Goal: Information Seeking & Learning: Compare options

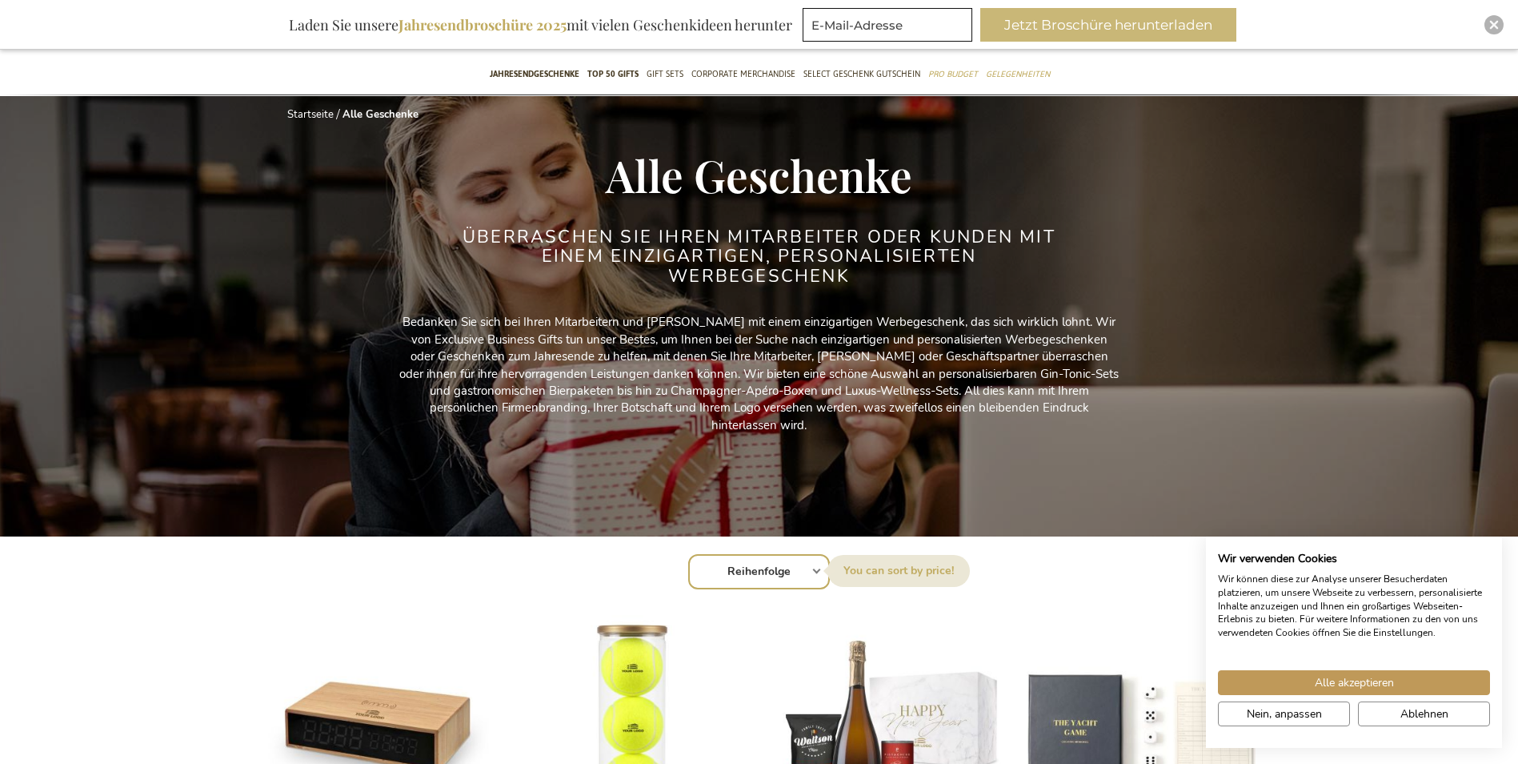
click at [1053, 32] on button "Jetzt Broschüre herunterladen" at bounding box center [1108, 25] width 256 height 34
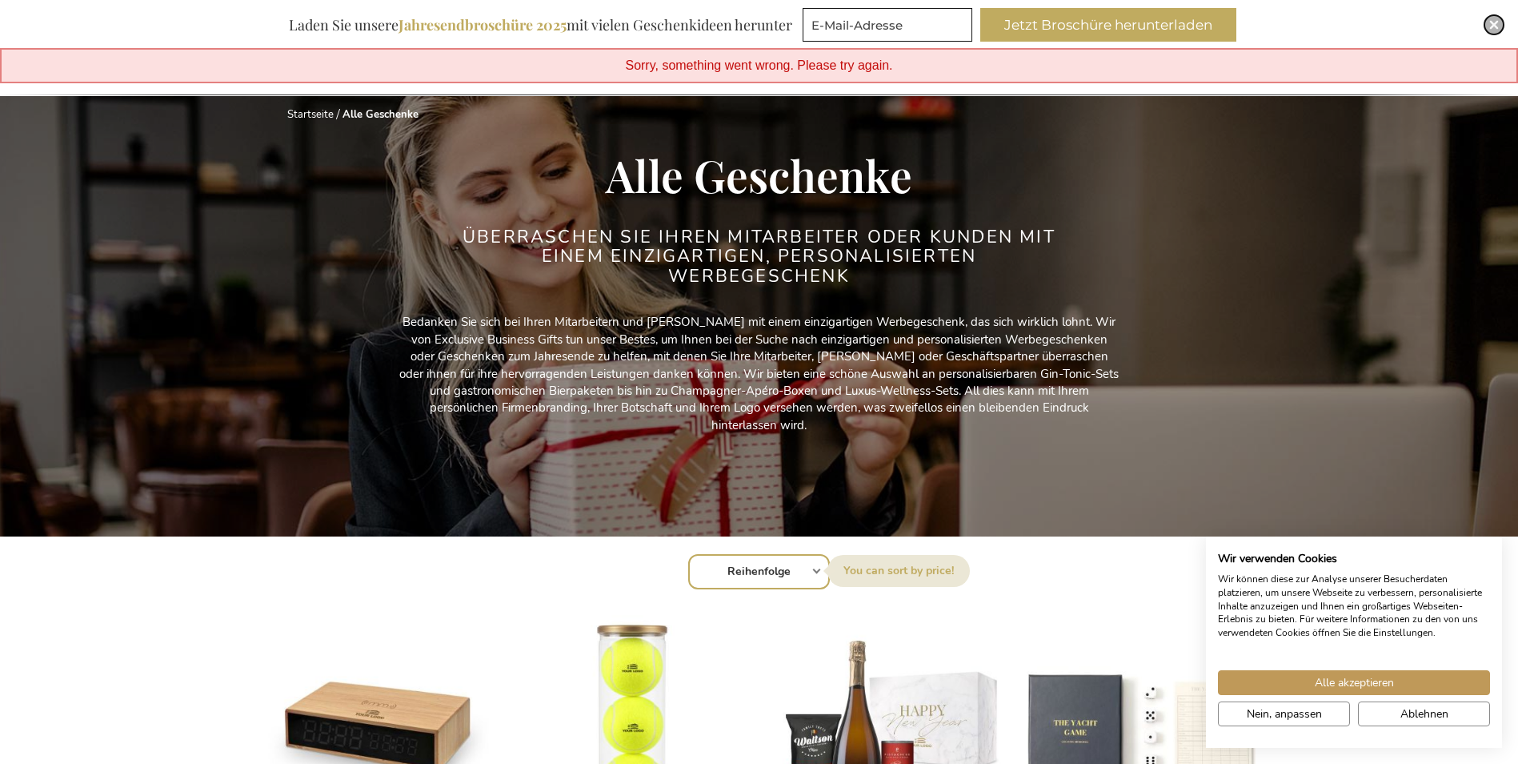
click at [1494, 23] on img "Close" at bounding box center [1495, 25] width 10 height 10
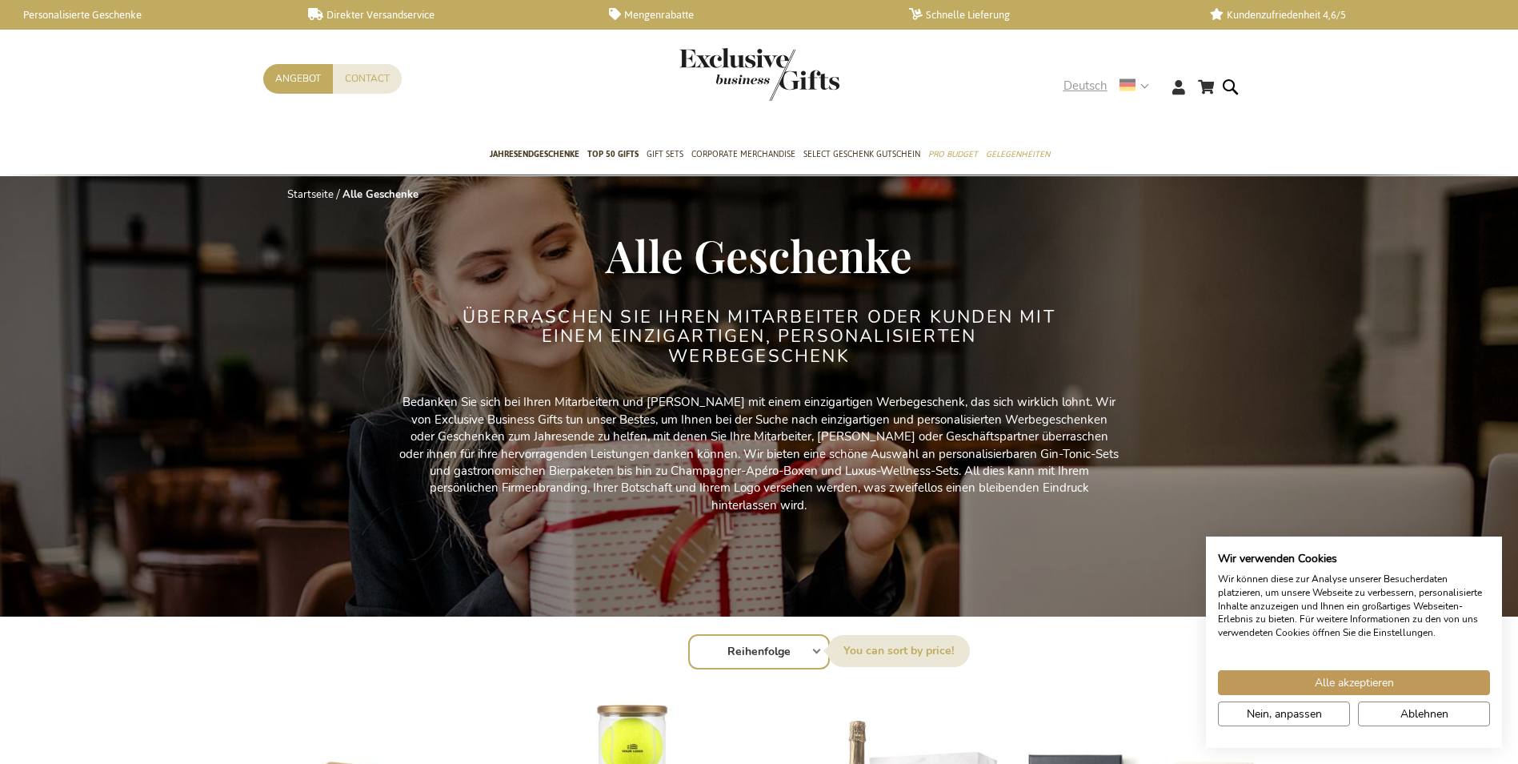
click at [1139, 81] on strong "Deutsch" at bounding box center [1106, 86] width 84 height 18
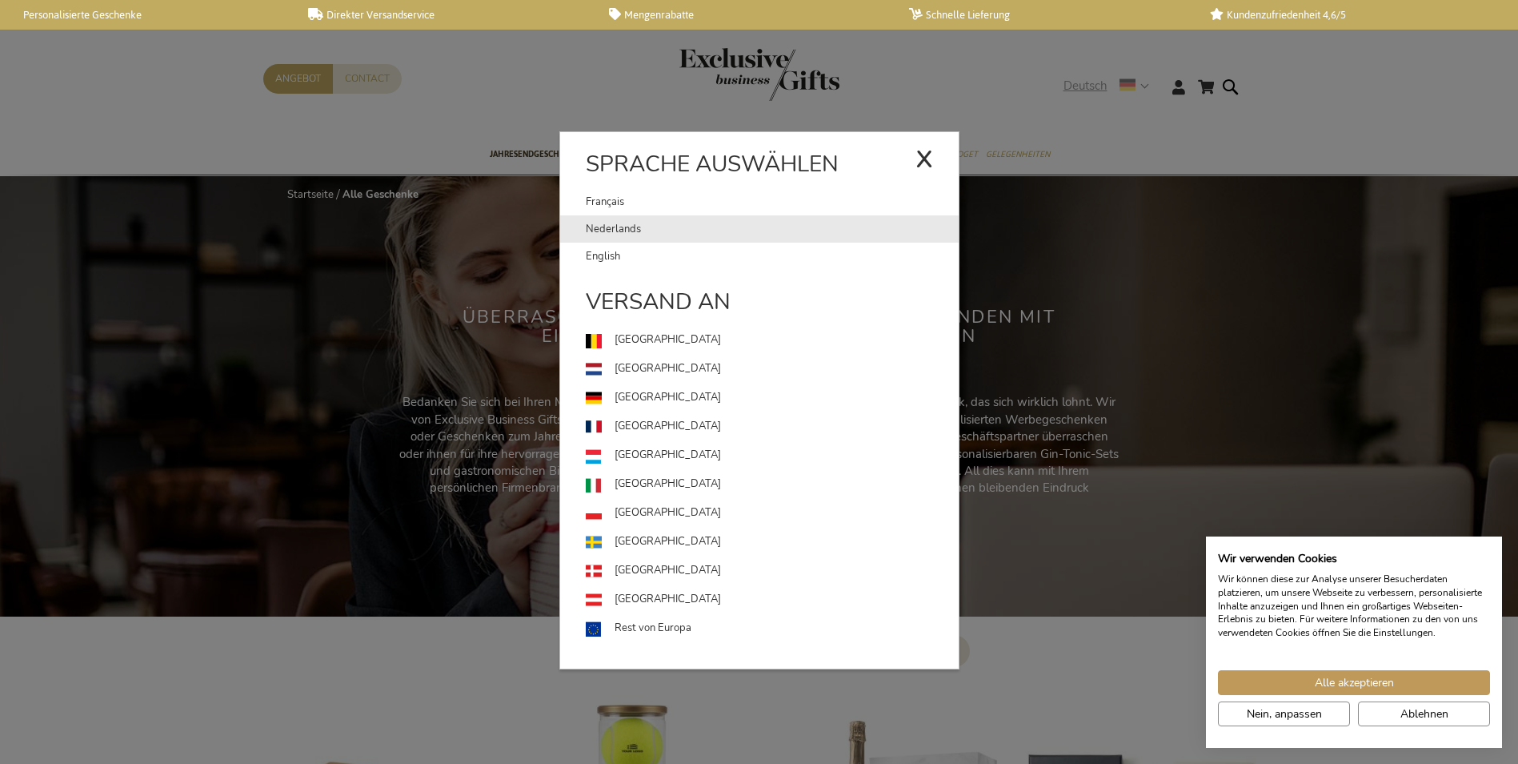
click at [756, 221] on link "Nederlands" at bounding box center [772, 228] width 373 height 27
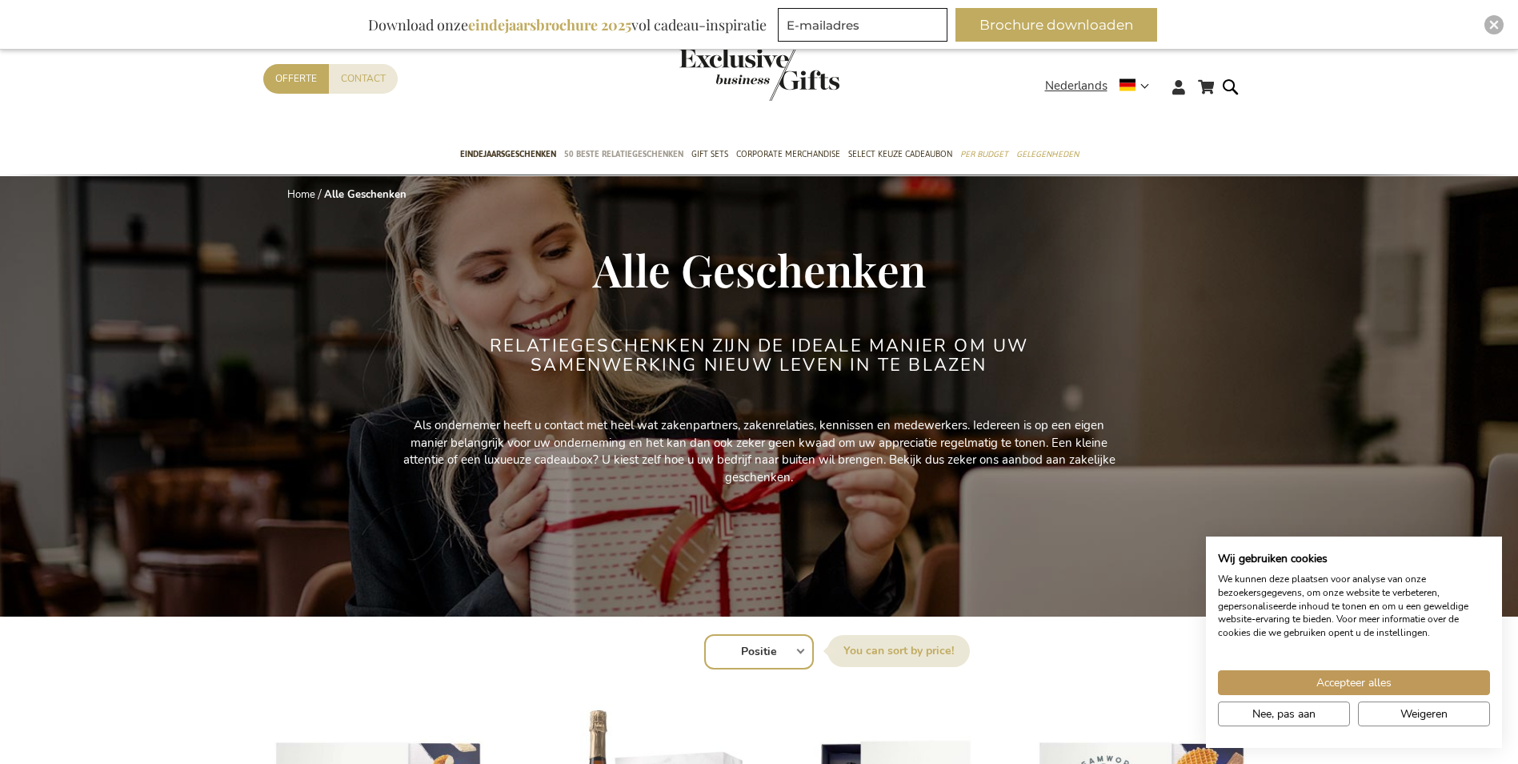
click at [602, 157] on span "50 beste relatiegeschenken" at bounding box center [623, 154] width 119 height 17
click at [1317, 685] on span "Accepteer alles" at bounding box center [1354, 682] width 75 height 17
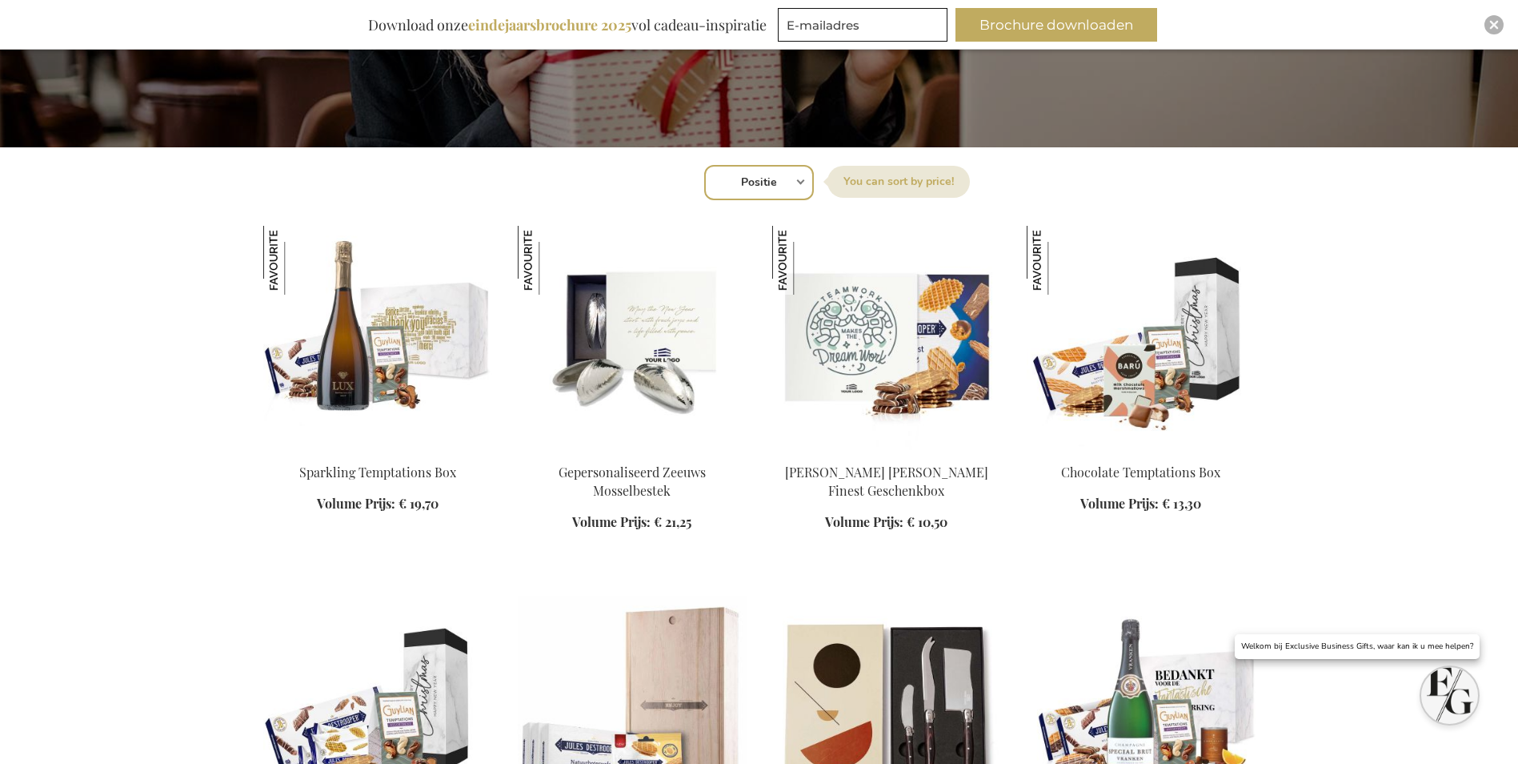
scroll to position [640, 0]
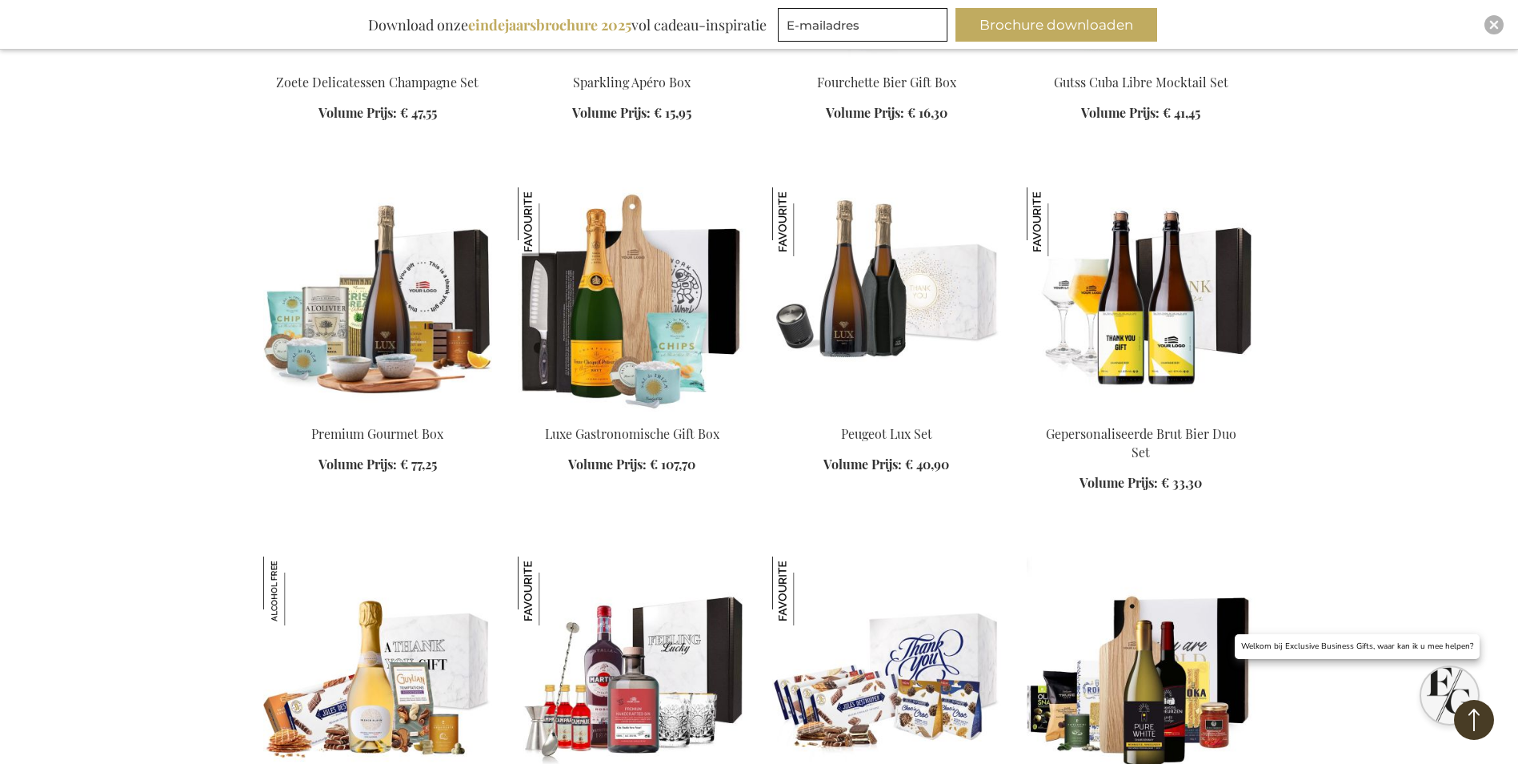
scroll to position [2401, 0]
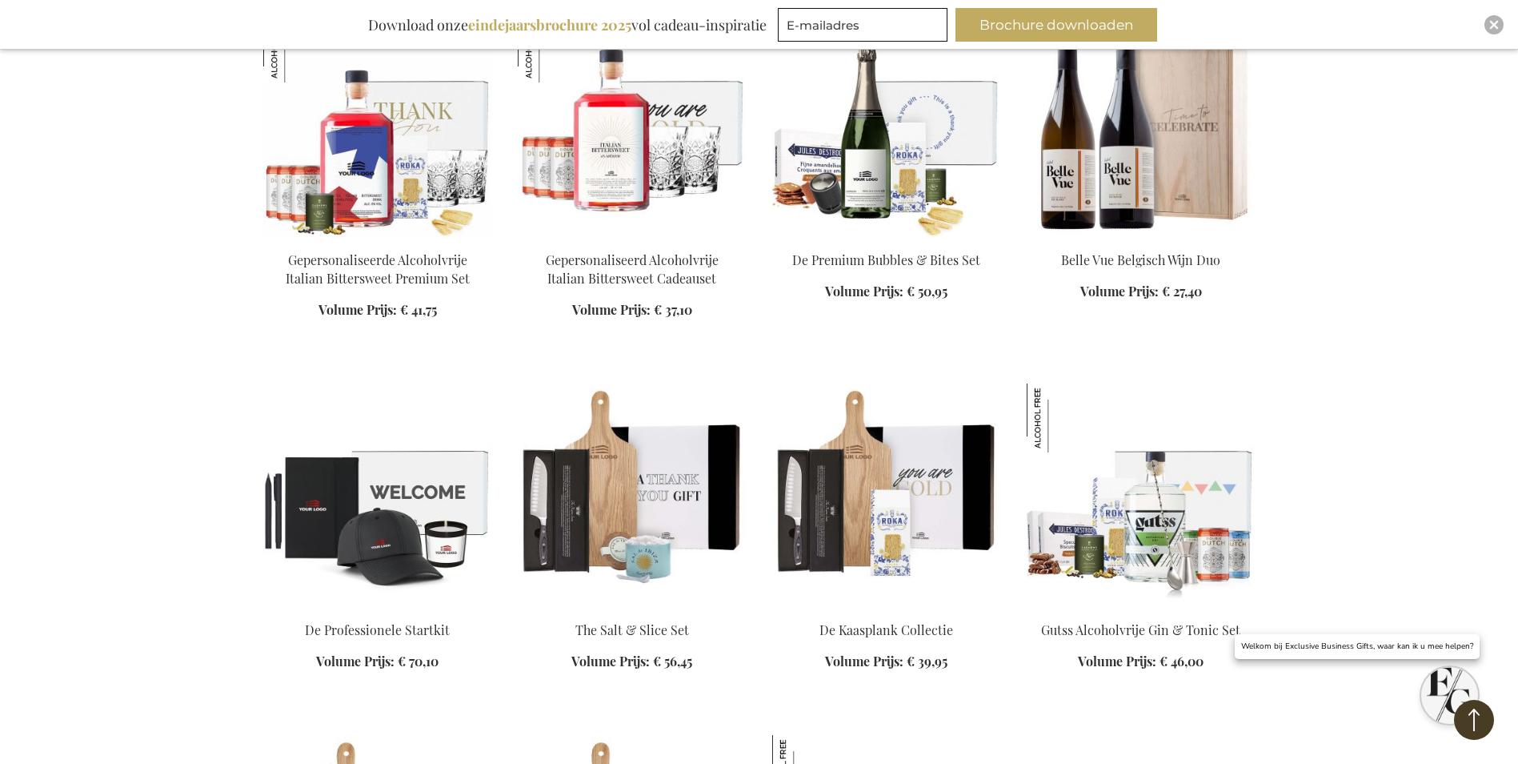
scroll to position [3602, 0]
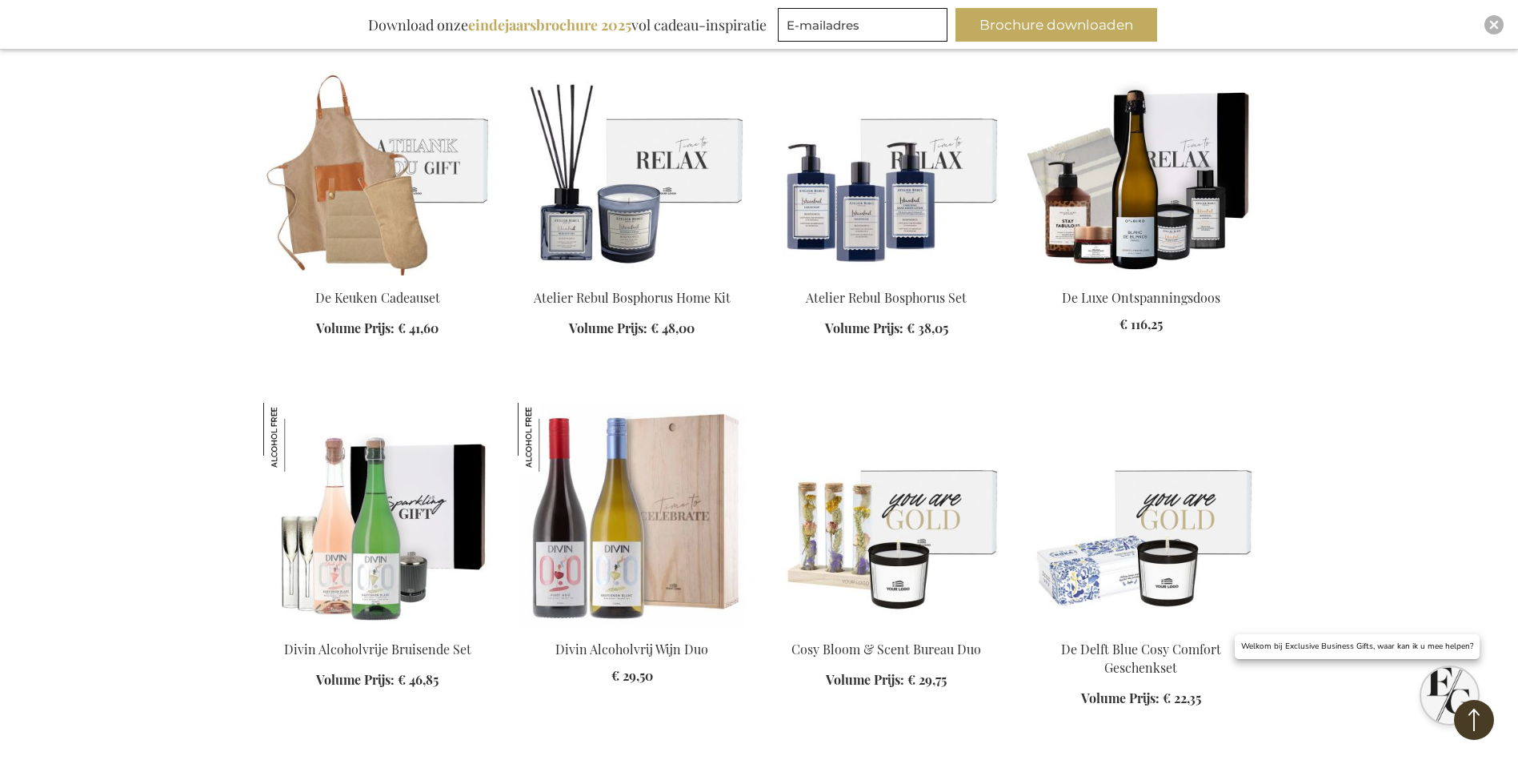
scroll to position [4562, 0]
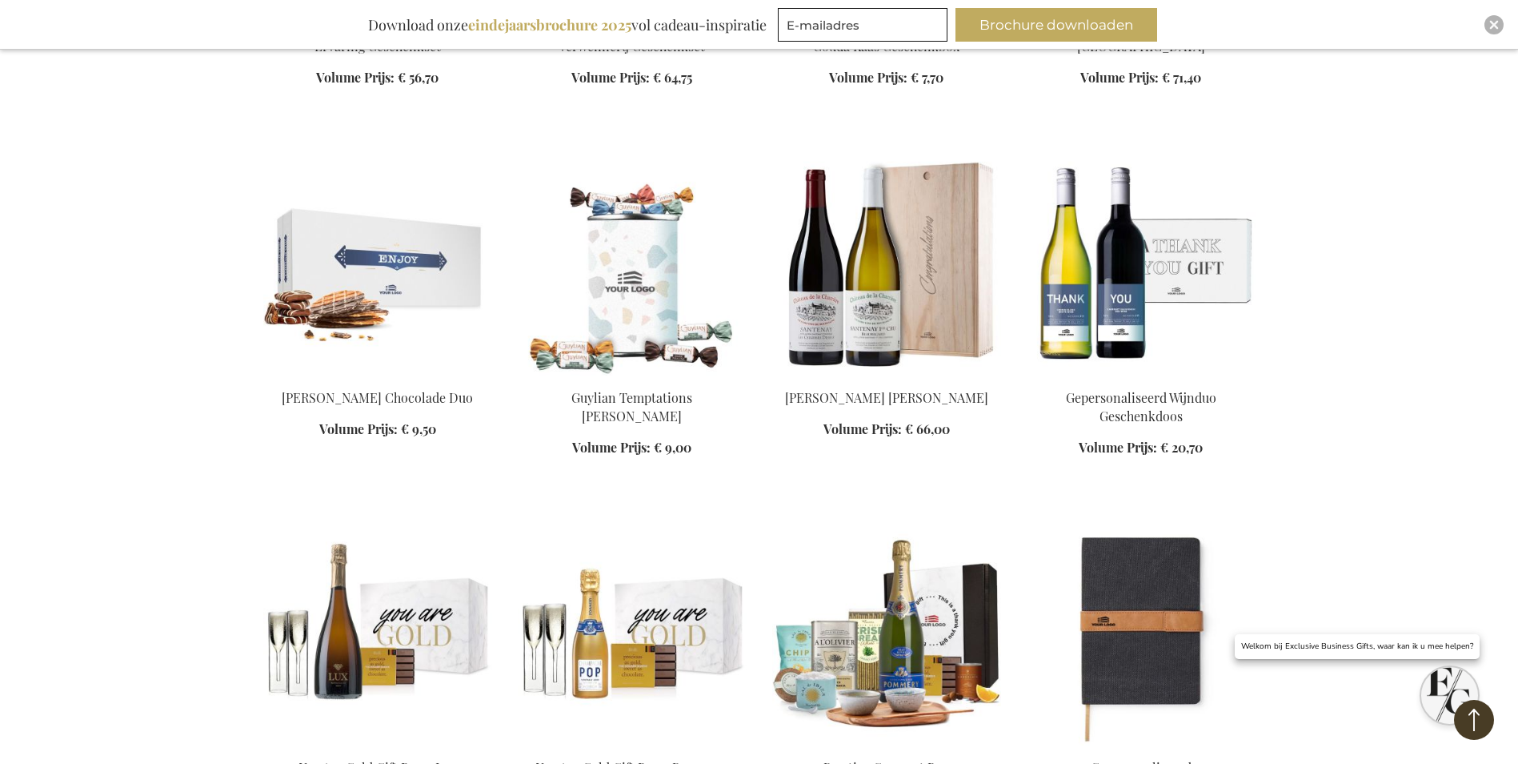
scroll to position [5683, 0]
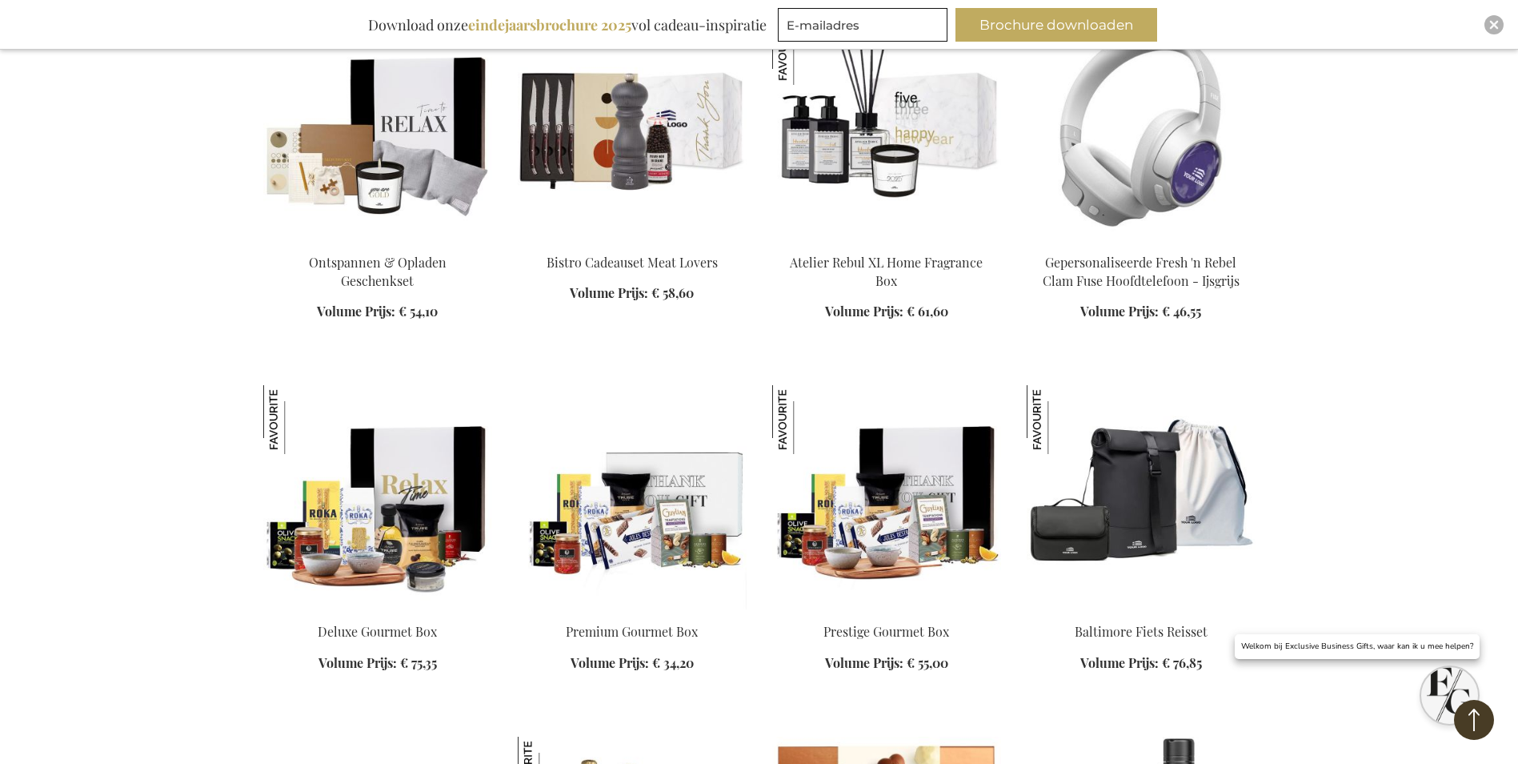
scroll to position [6964, 0]
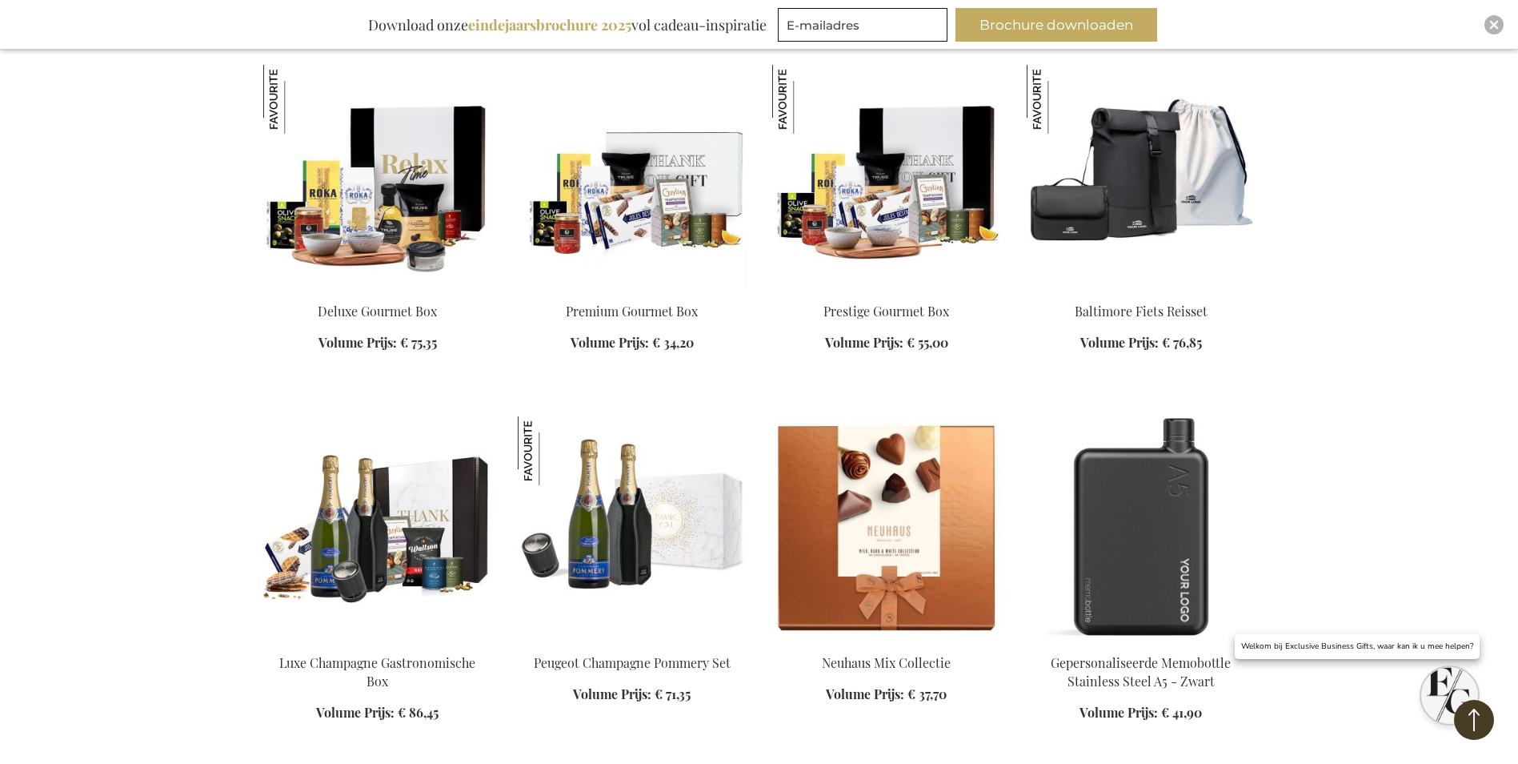
scroll to position [7444, 0]
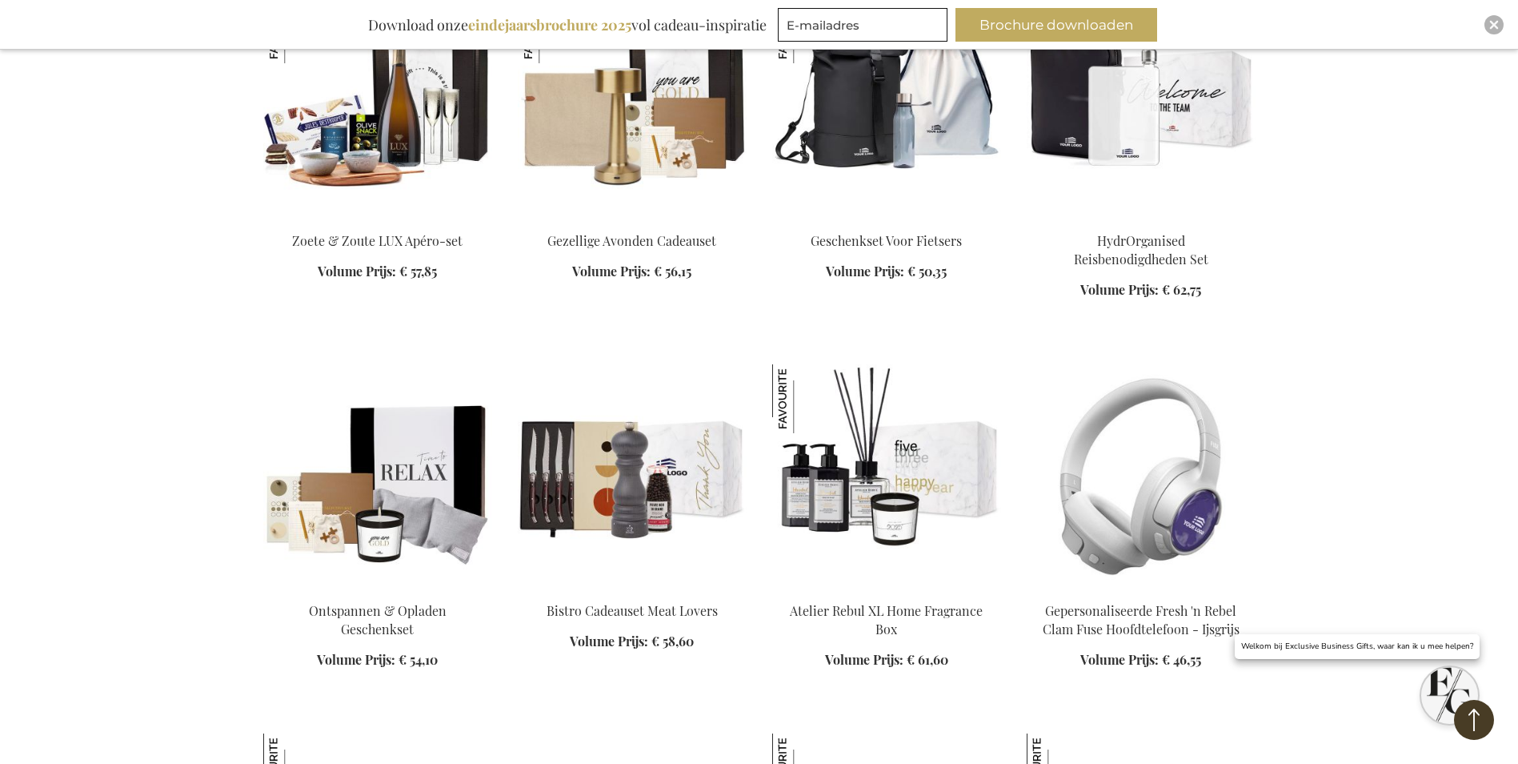
scroll to position [6563, 0]
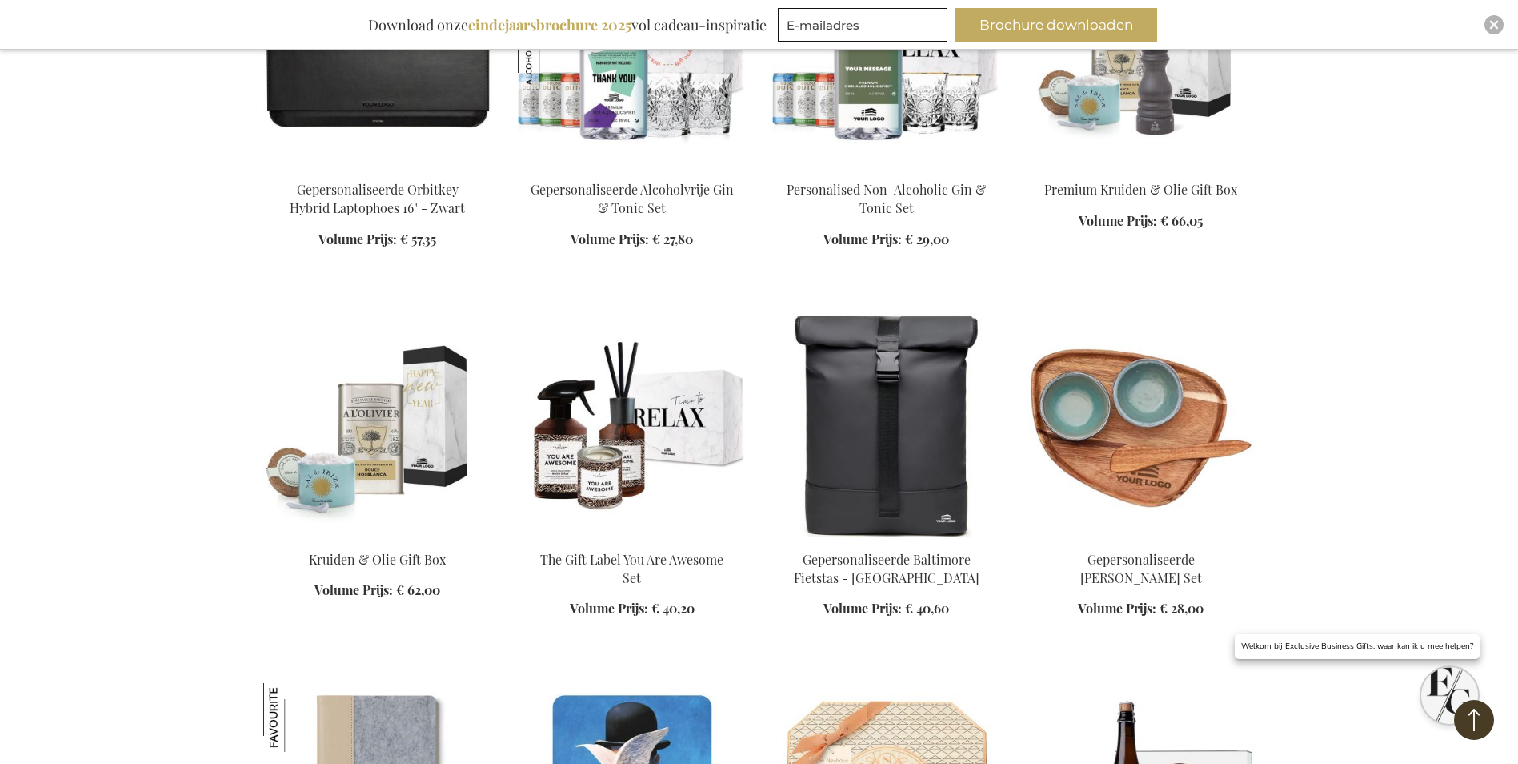
scroll to position [8244, 0]
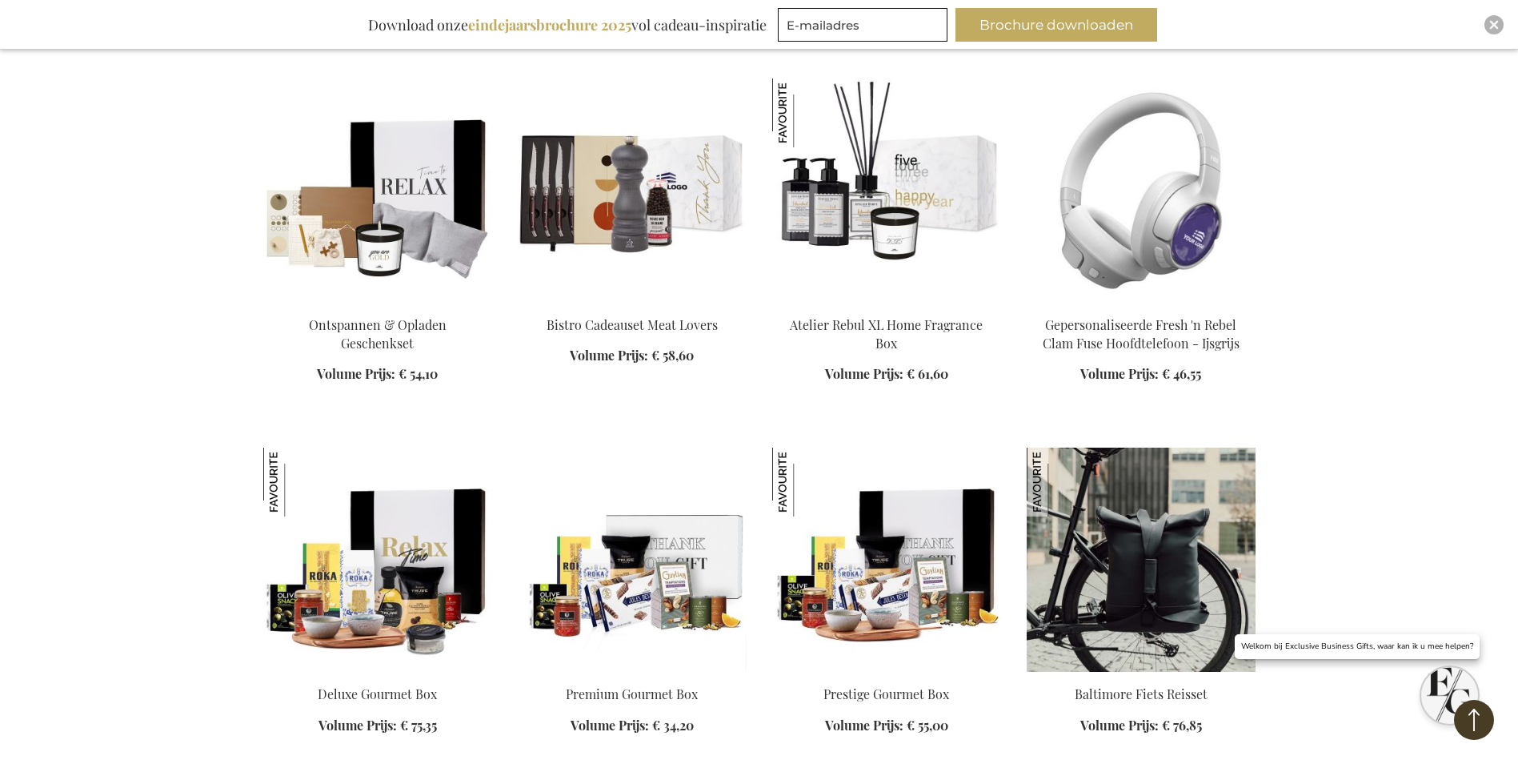
scroll to position [6643, 0]
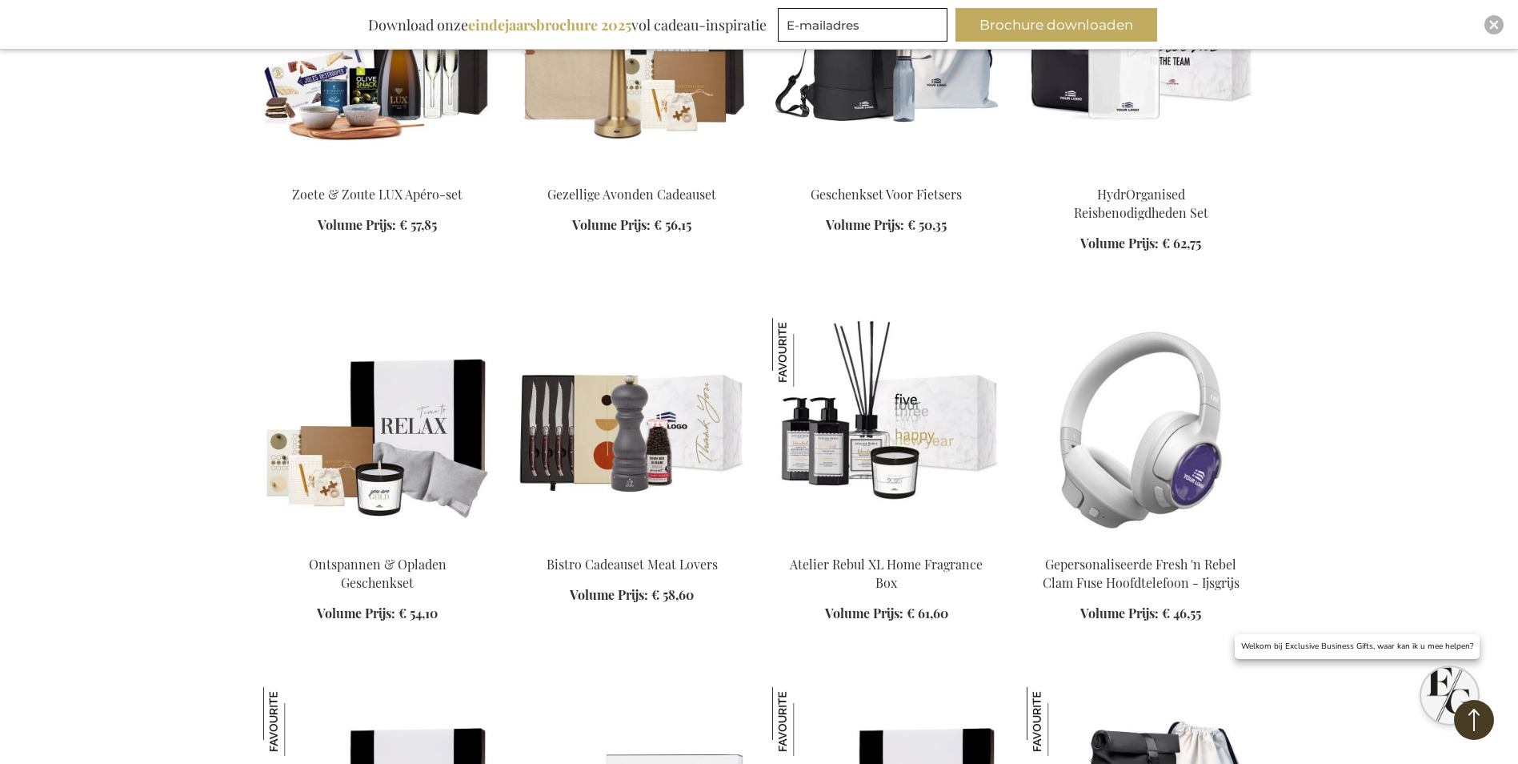
click at [1189, 491] on img at bounding box center [1141, 430] width 229 height 224
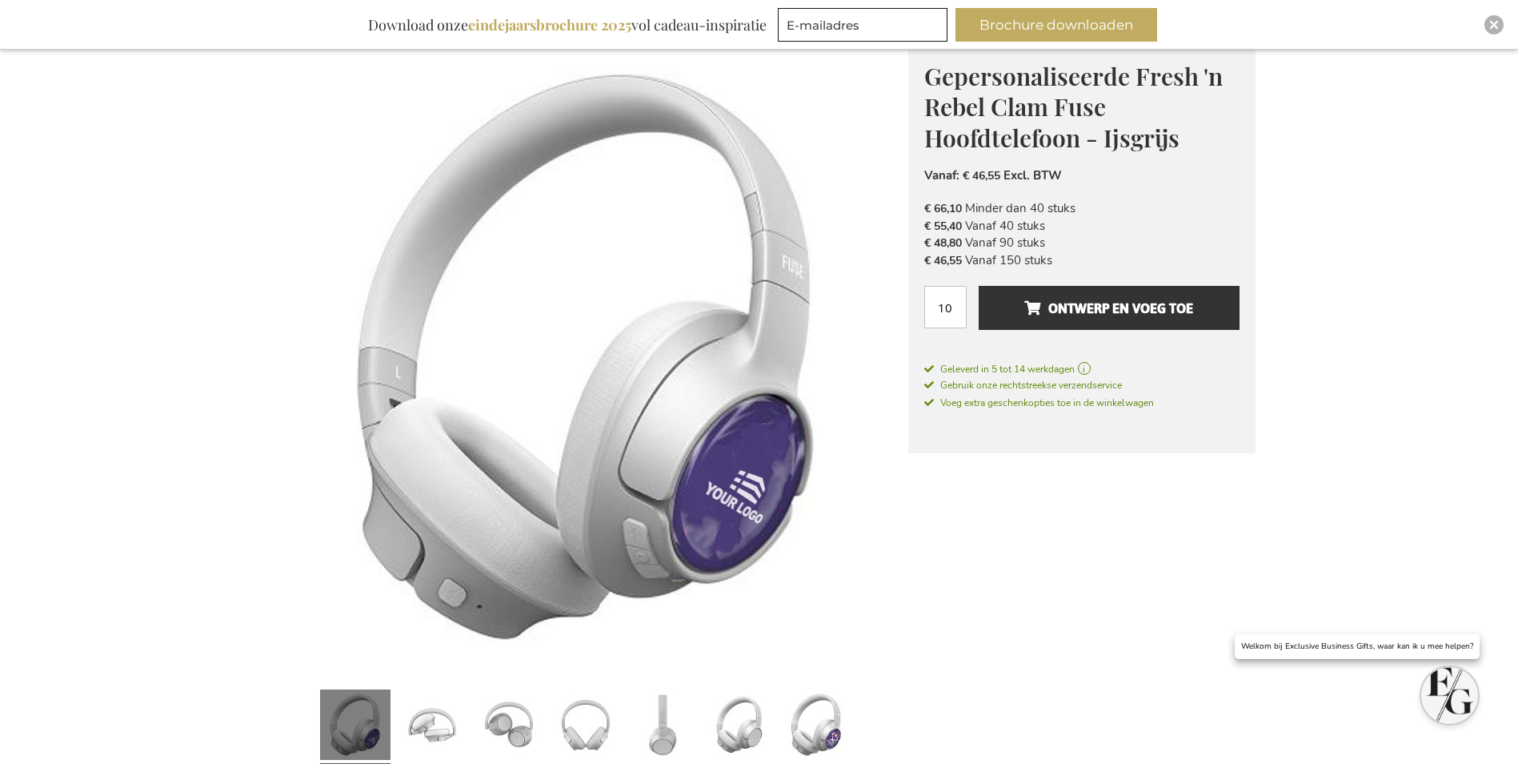
scroll to position [240, 0]
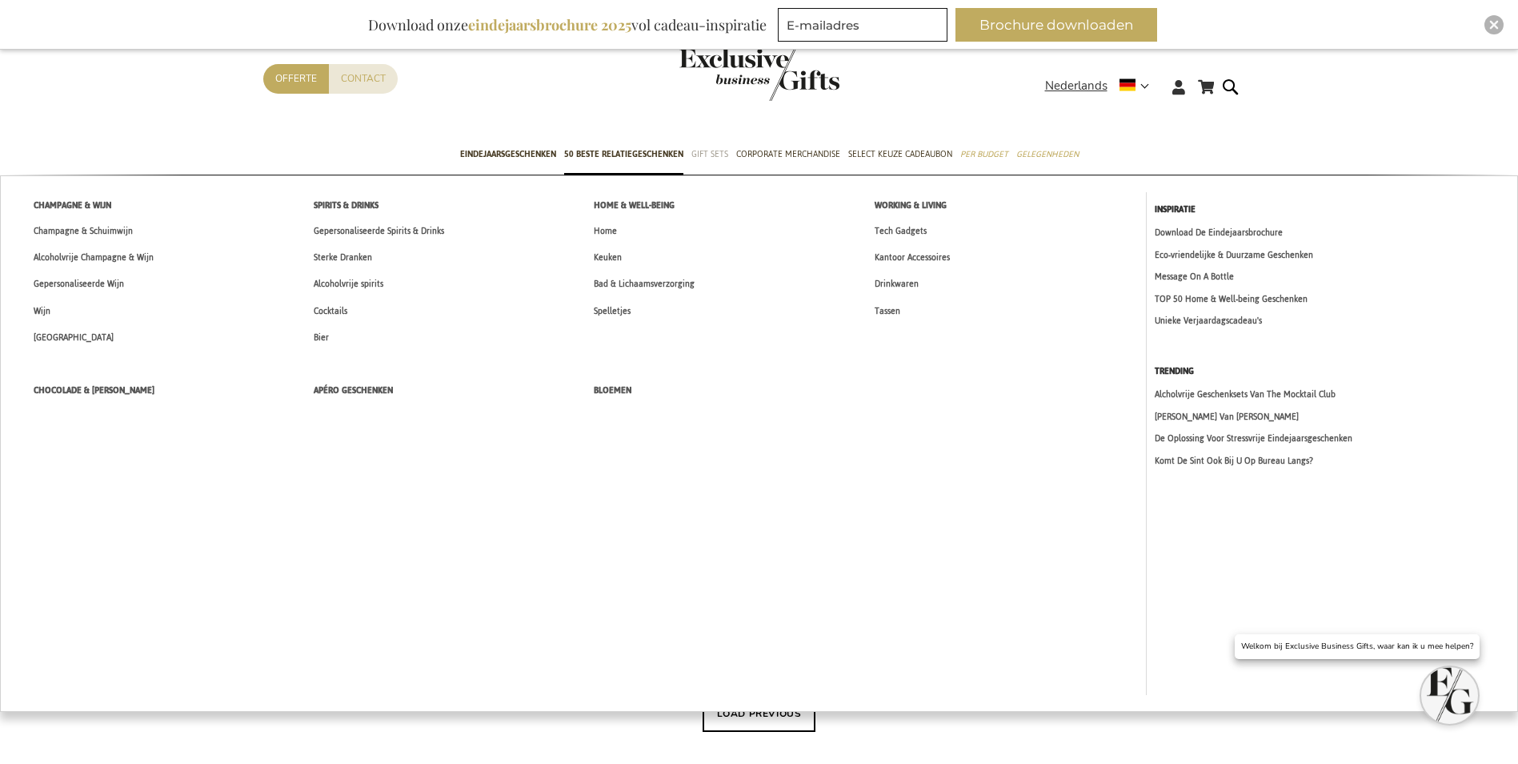
click at [716, 154] on span "Gift Sets" at bounding box center [710, 154] width 37 height 17
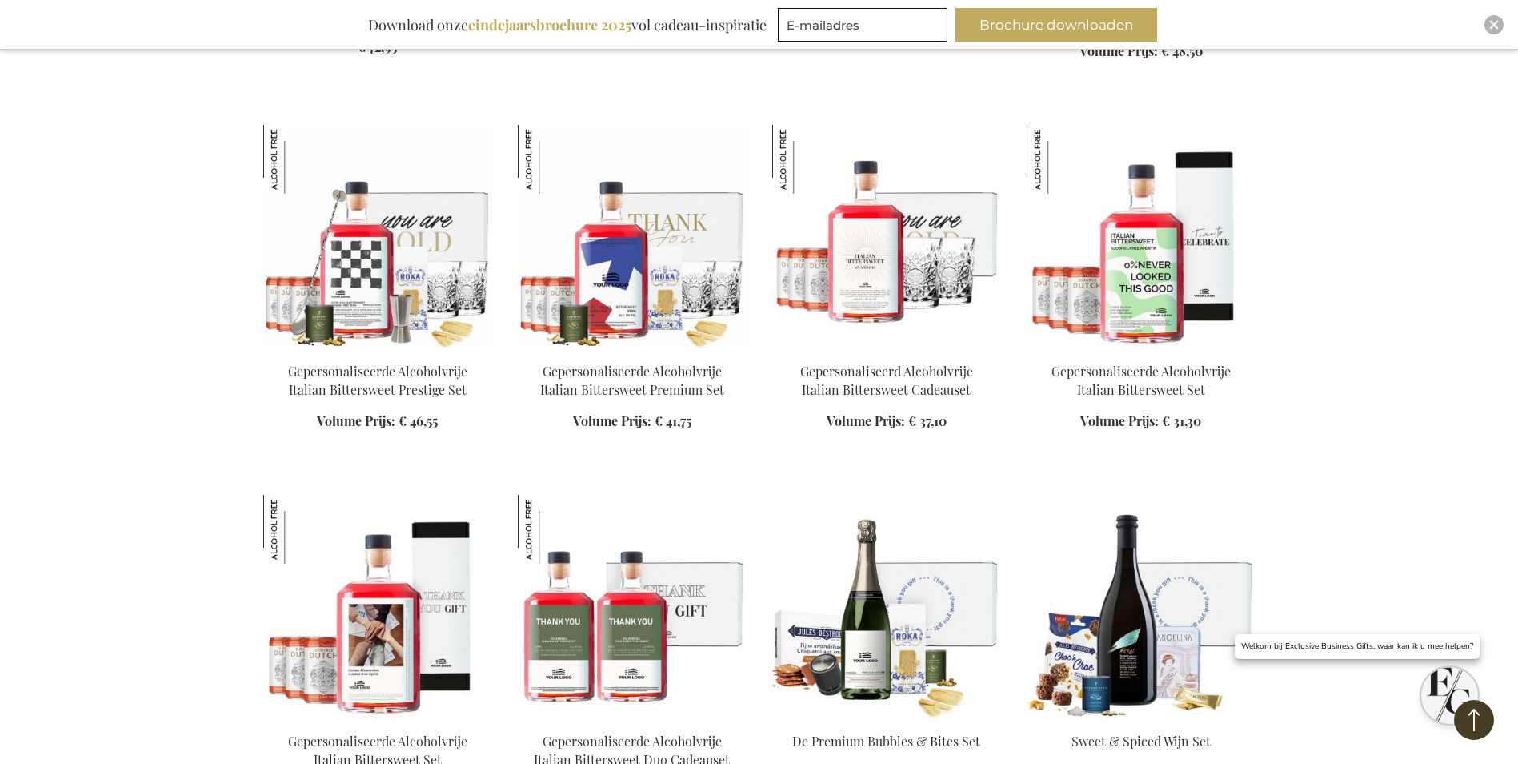
scroll to position [4082, 0]
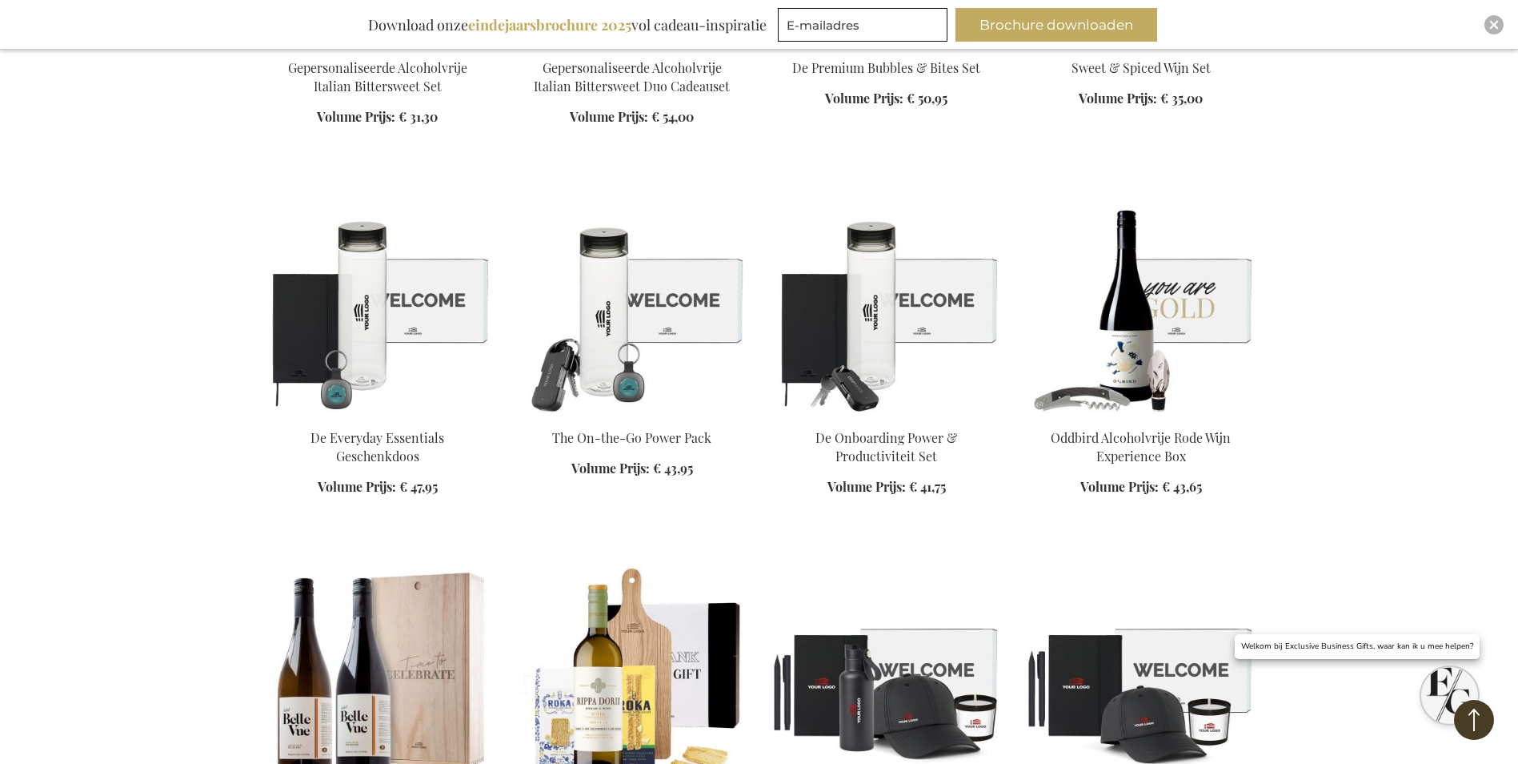
scroll to position [4562, 0]
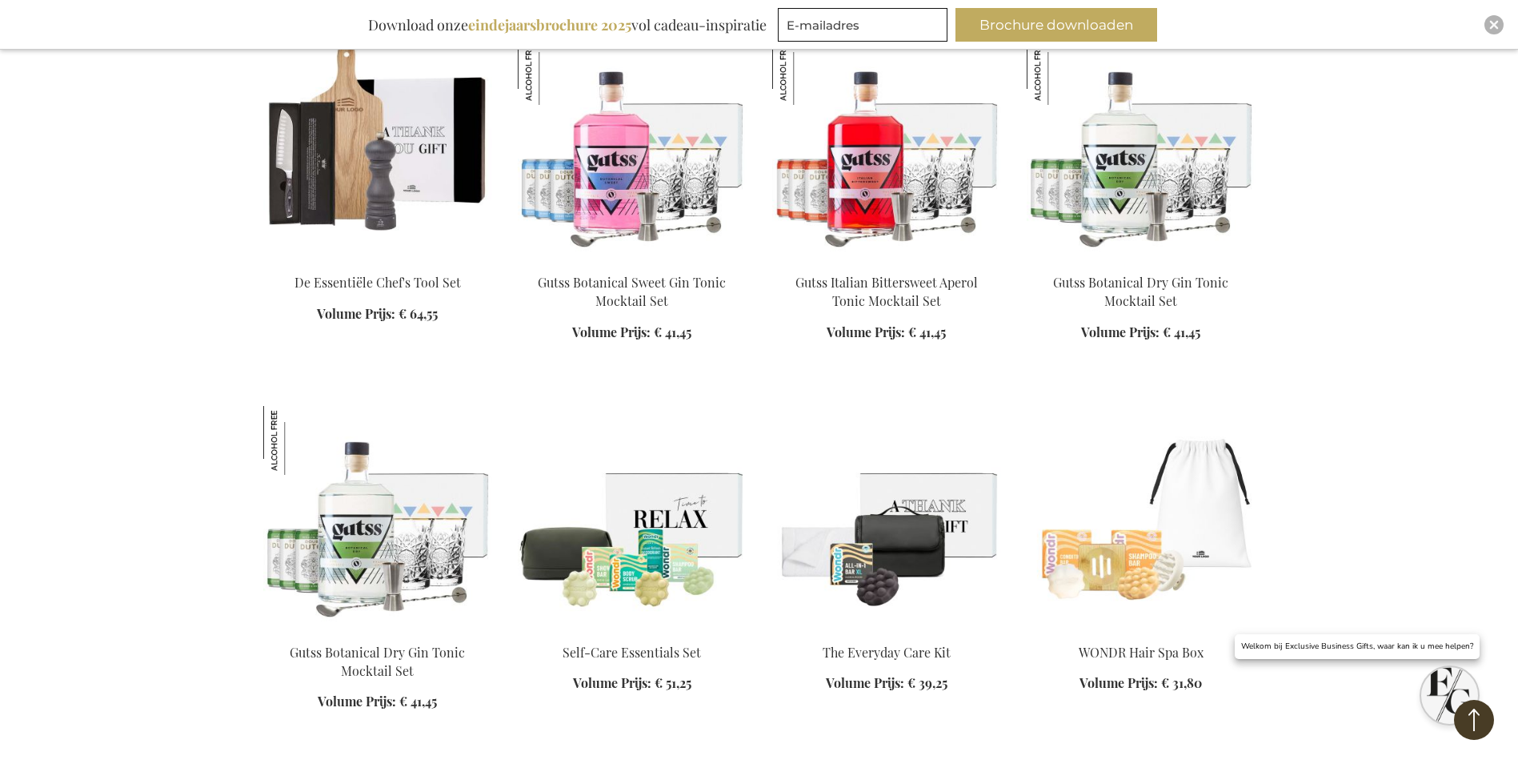
scroll to position [6163, 0]
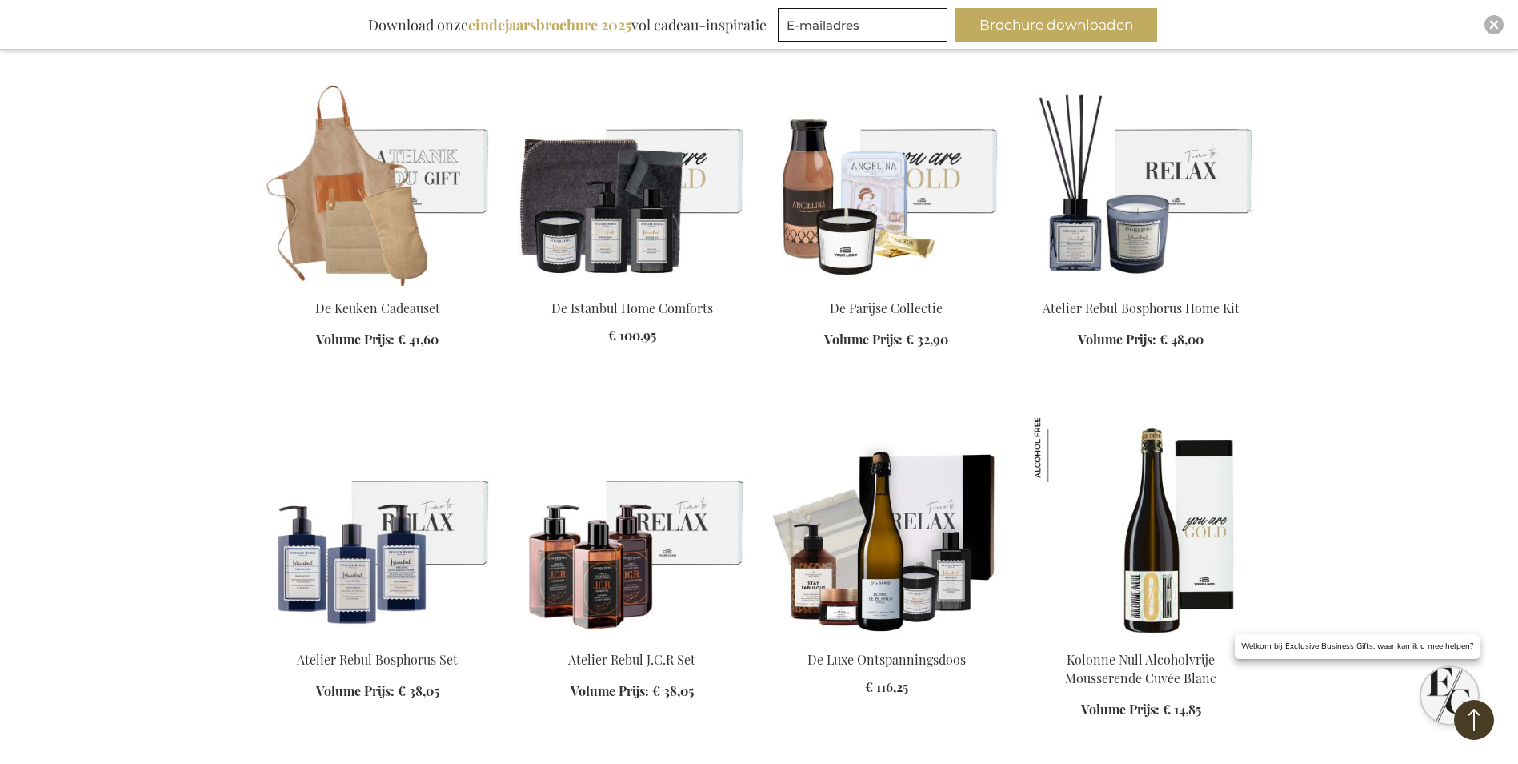
scroll to position [7284, 0]
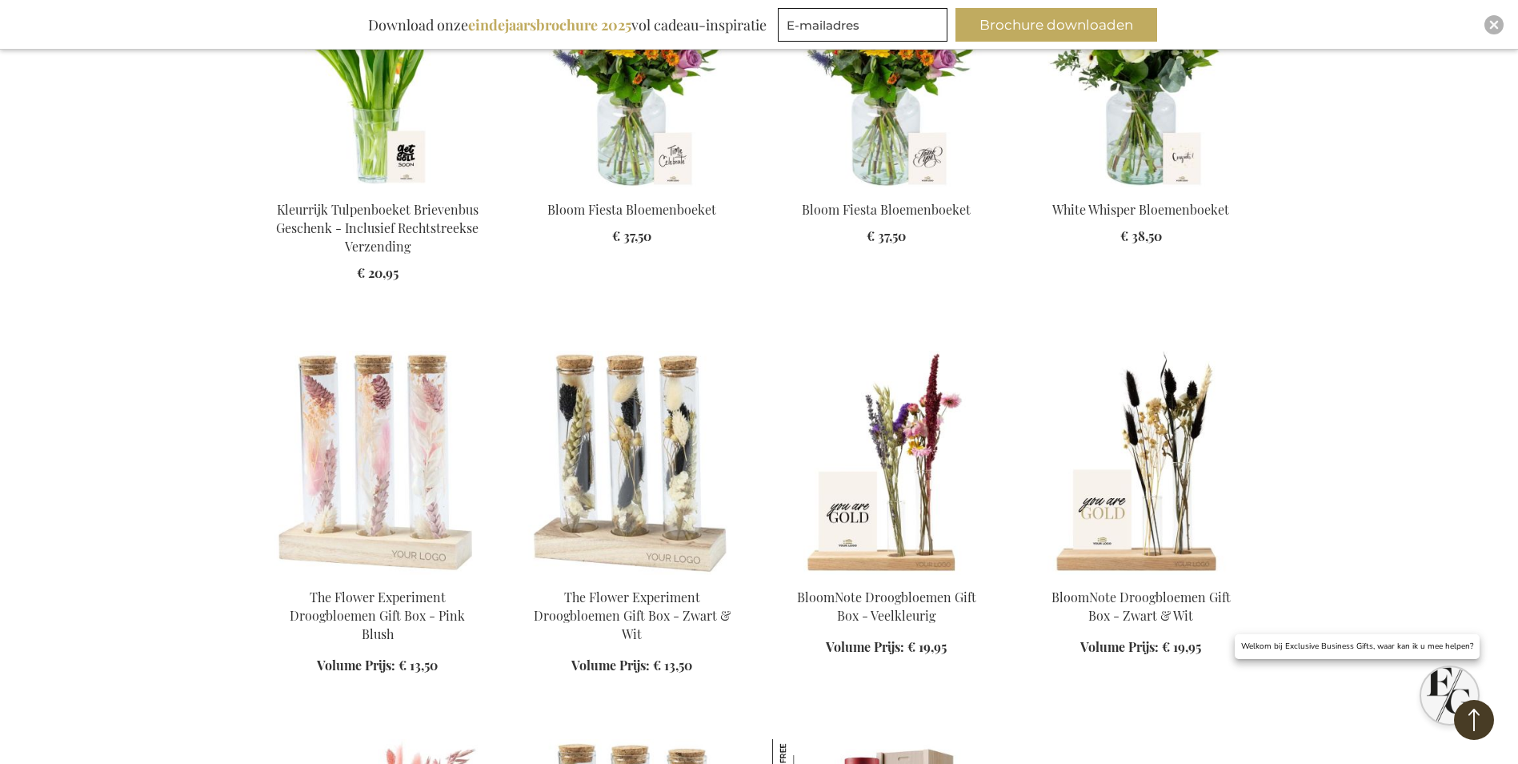
scroll to position [11446, 0]
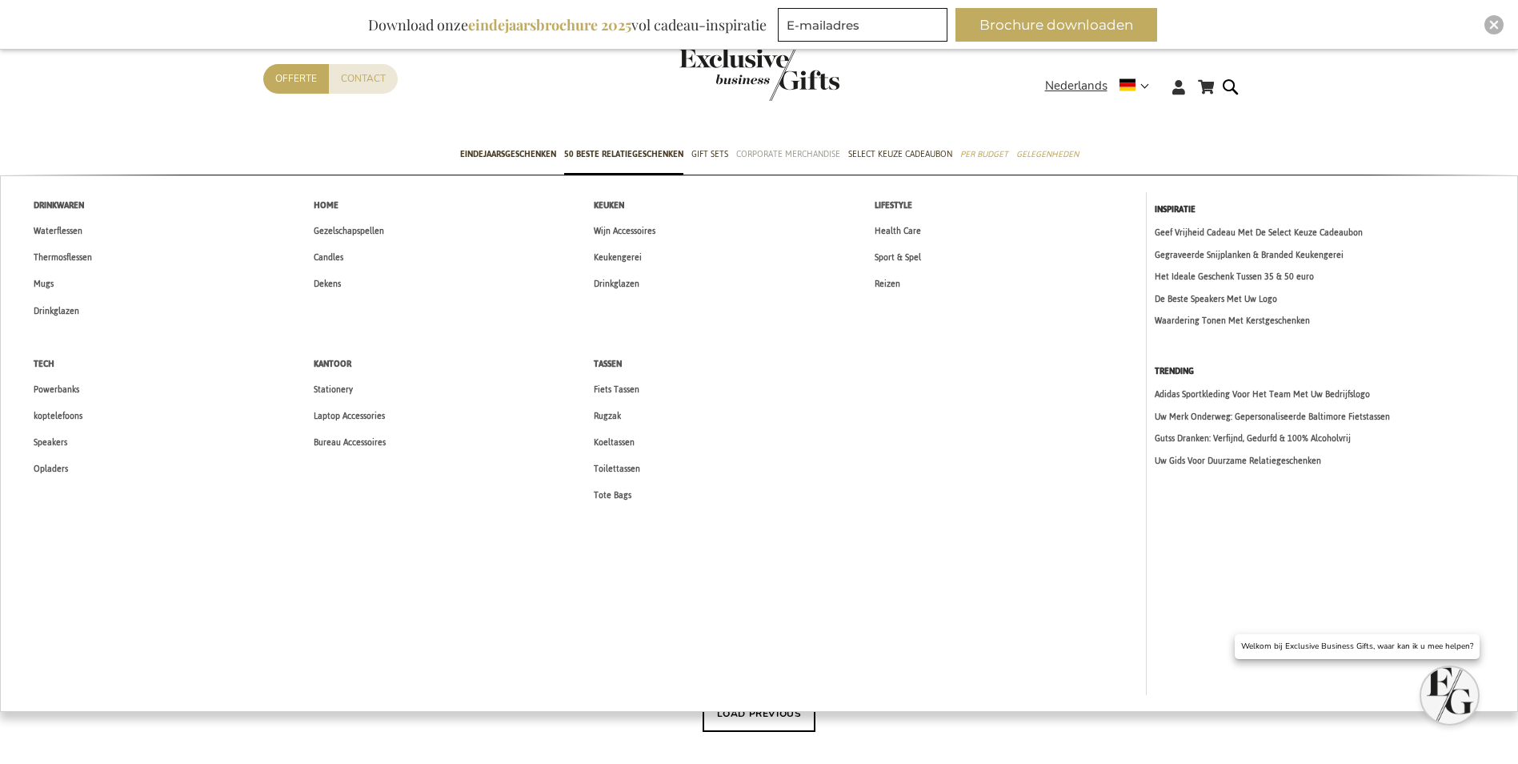
click at [800, 158] on span "Corporate Merchandise" at bounding box center [788, 154] width 104 height 17
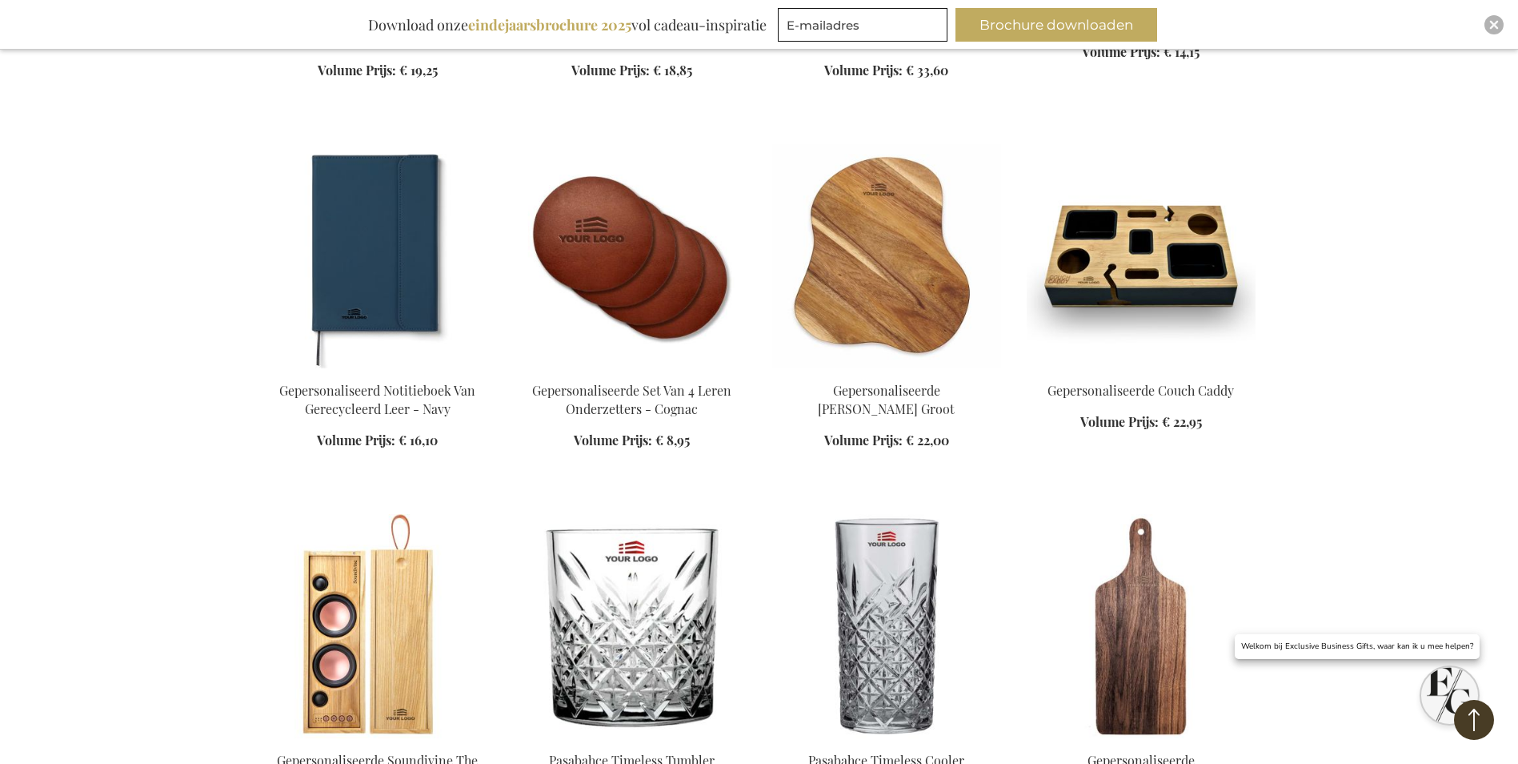
scroll to position [1201, 0]
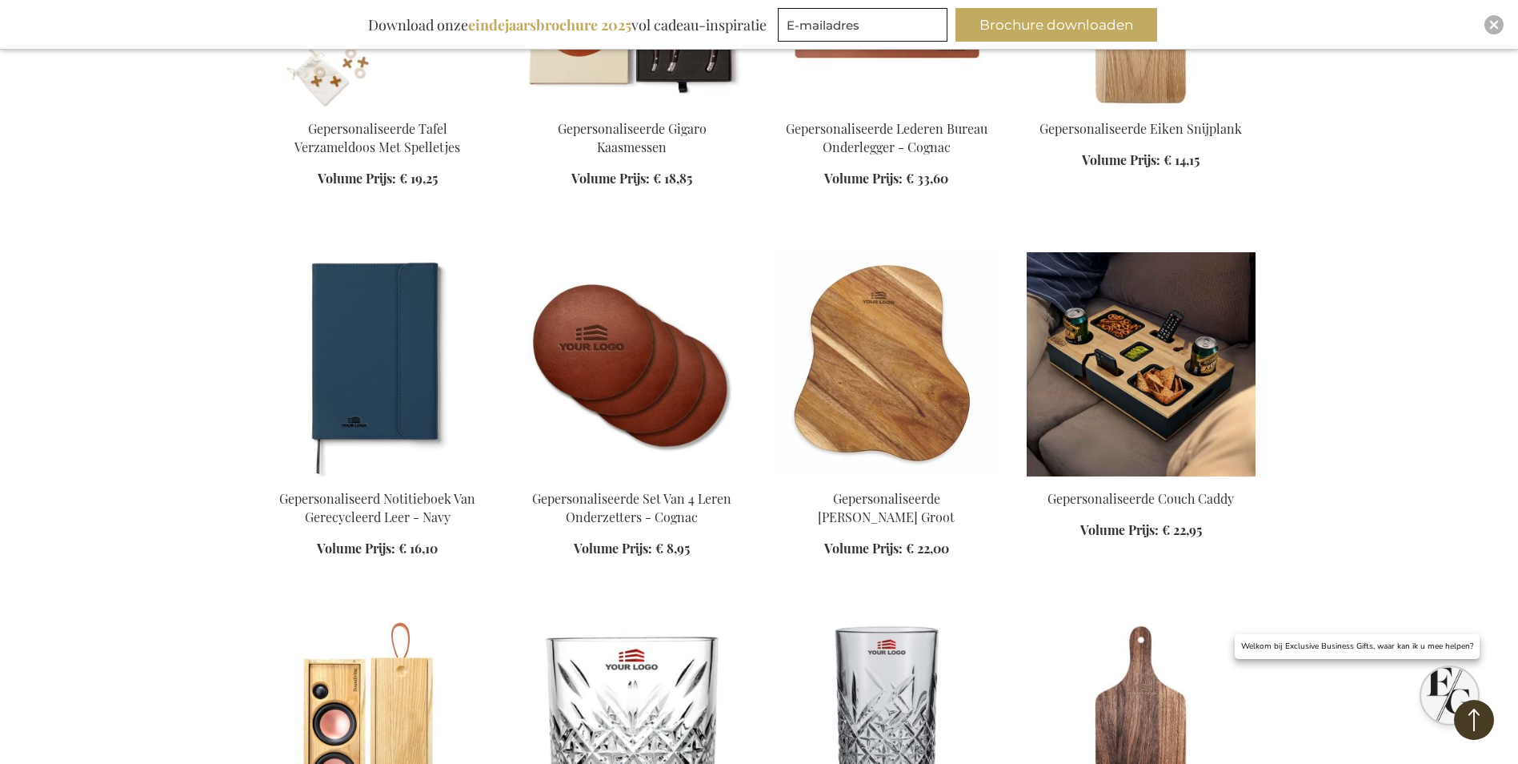
click at [1204, 352] on img at bounding box center [1141, 364] width 229 height 224
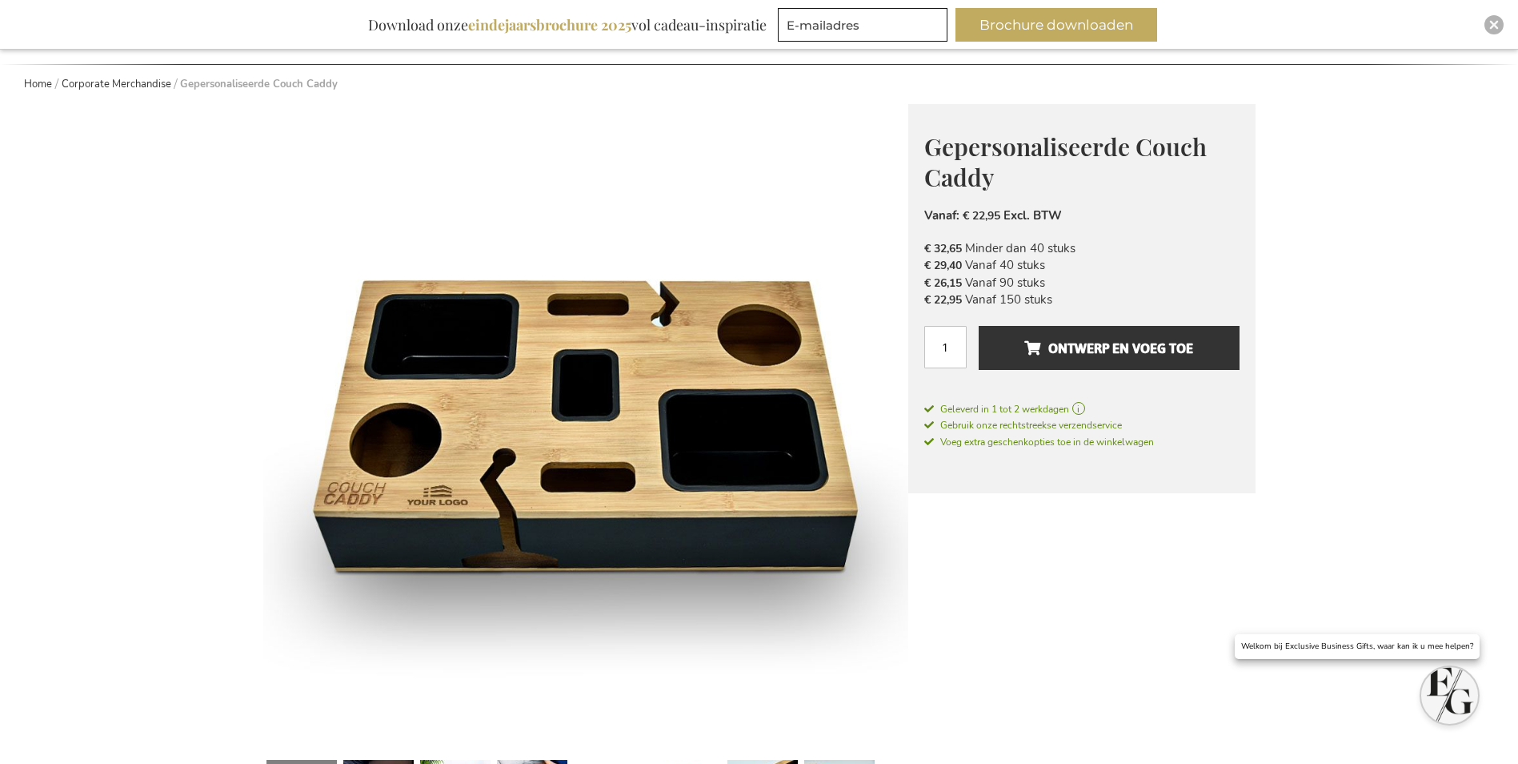
scroll to position [400, 0]
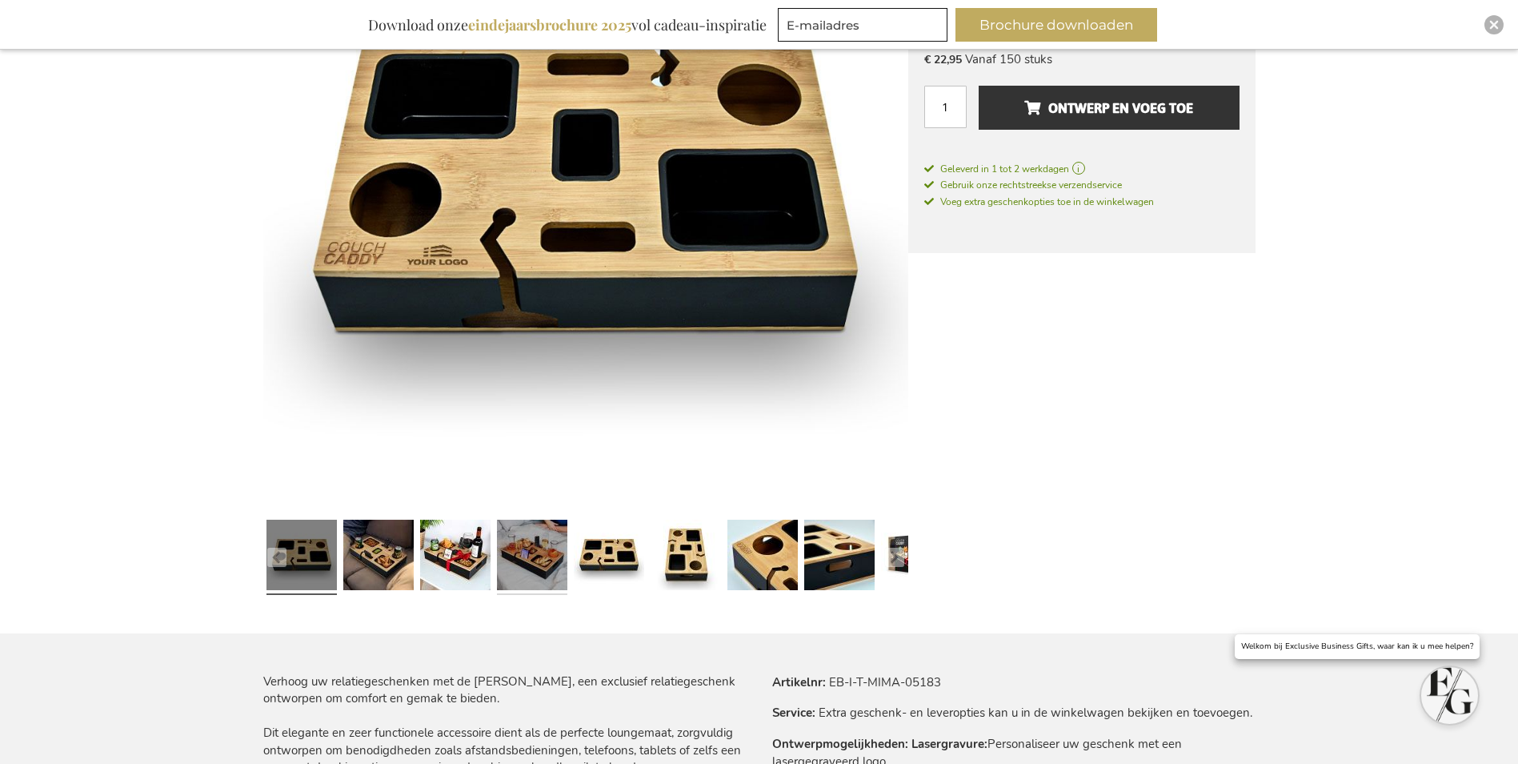
click at [509, 565] on link at bounding box center [532, 557] width 70 height 88
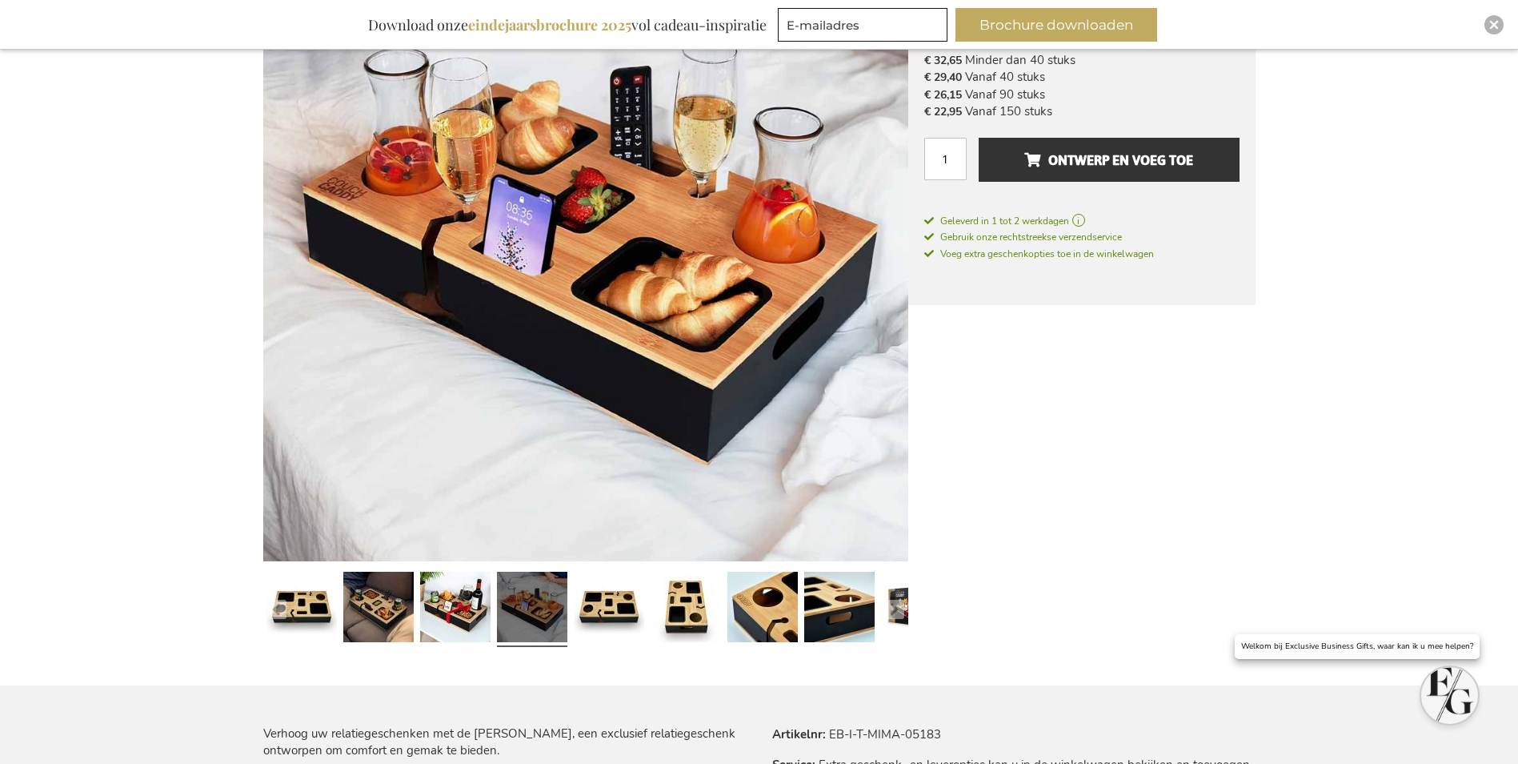
scroll to position [320, 0]
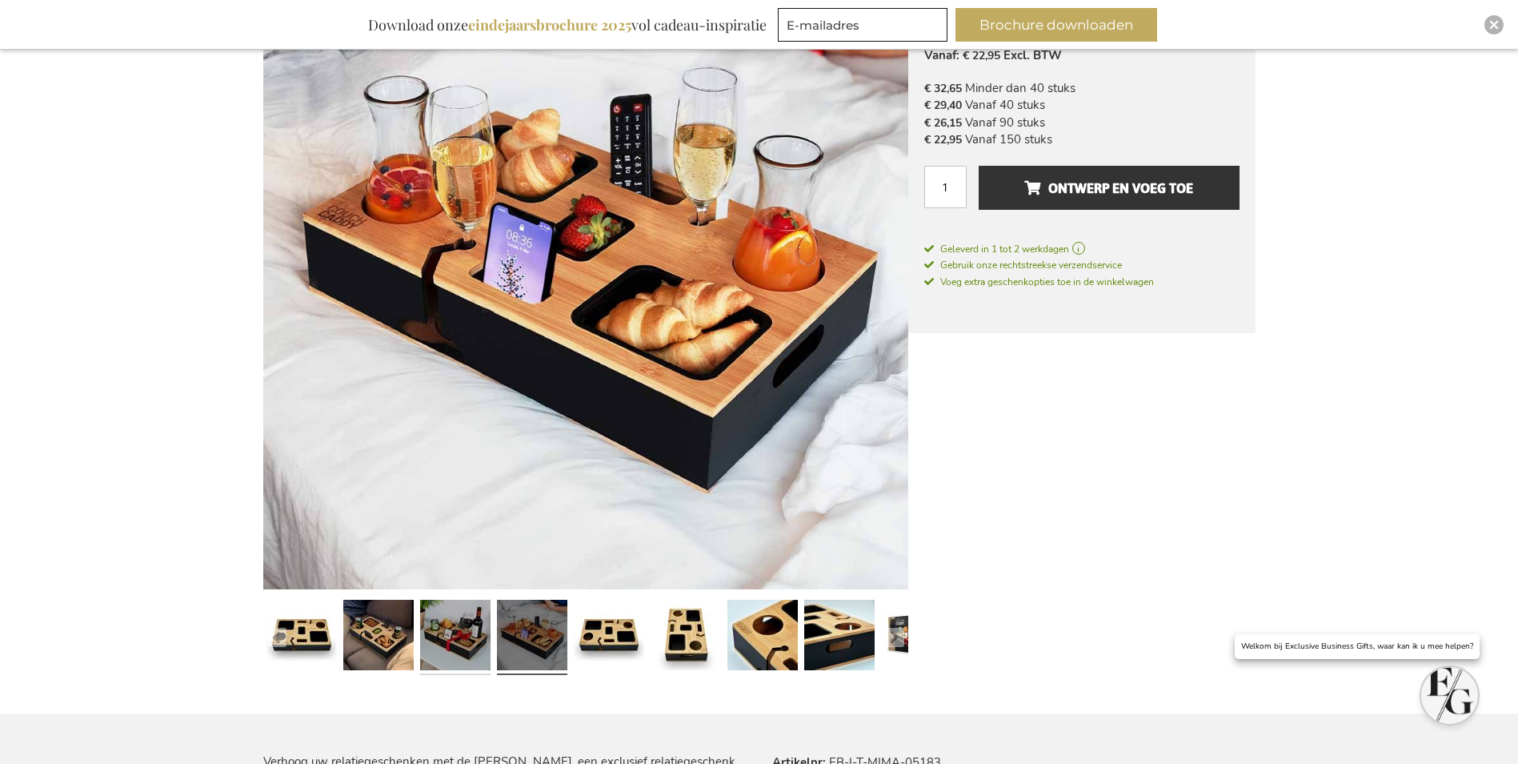
drag, startPoint x: 456, startPoint y: 657, endPoint x: 433, endPoint y: 659, distance: 23.3
click at [456, 658] on link at bounding box center [455, 637] width 70 height 88
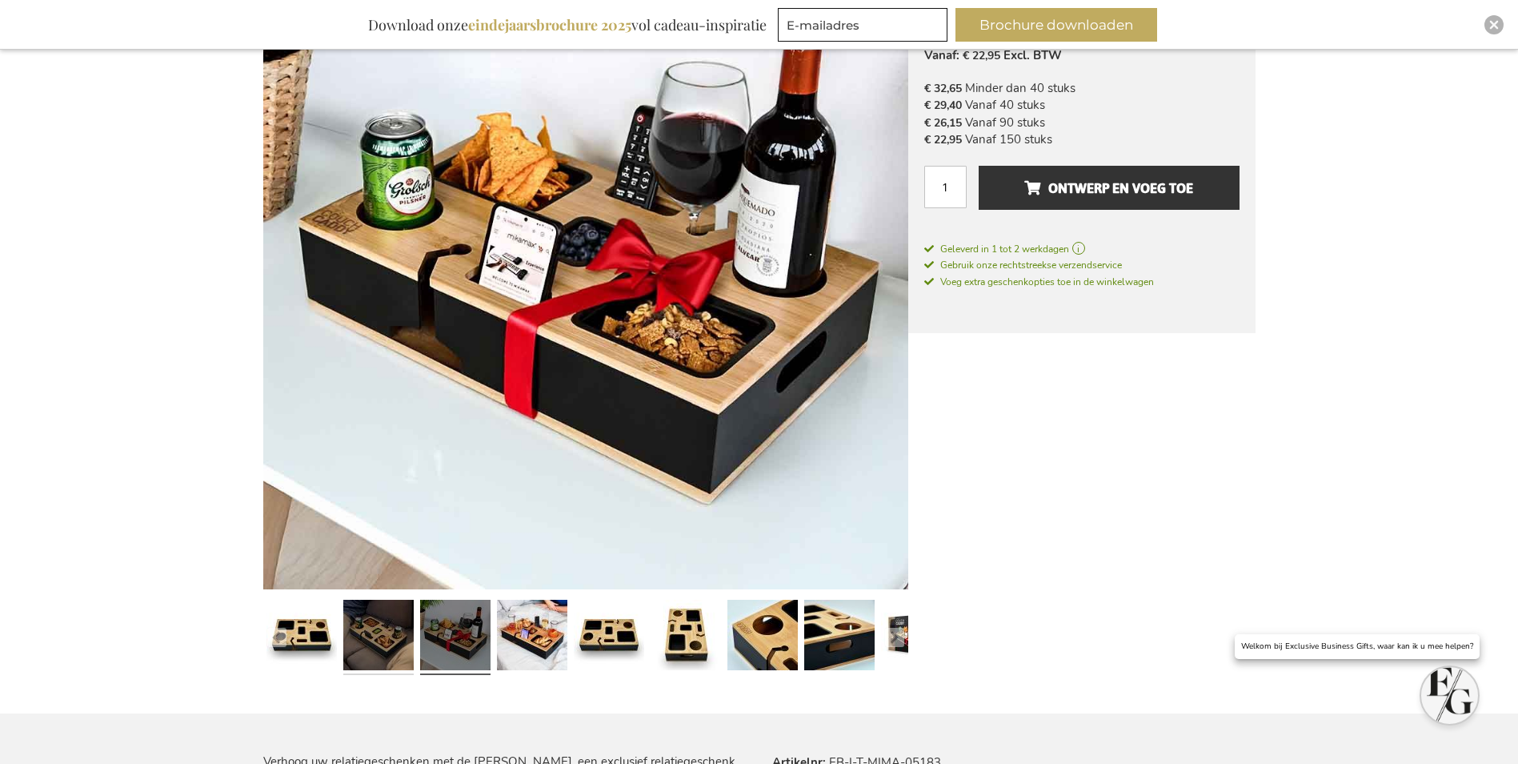
click at [403, 658] on link at bounding box center [378, 637] width 70 height 88
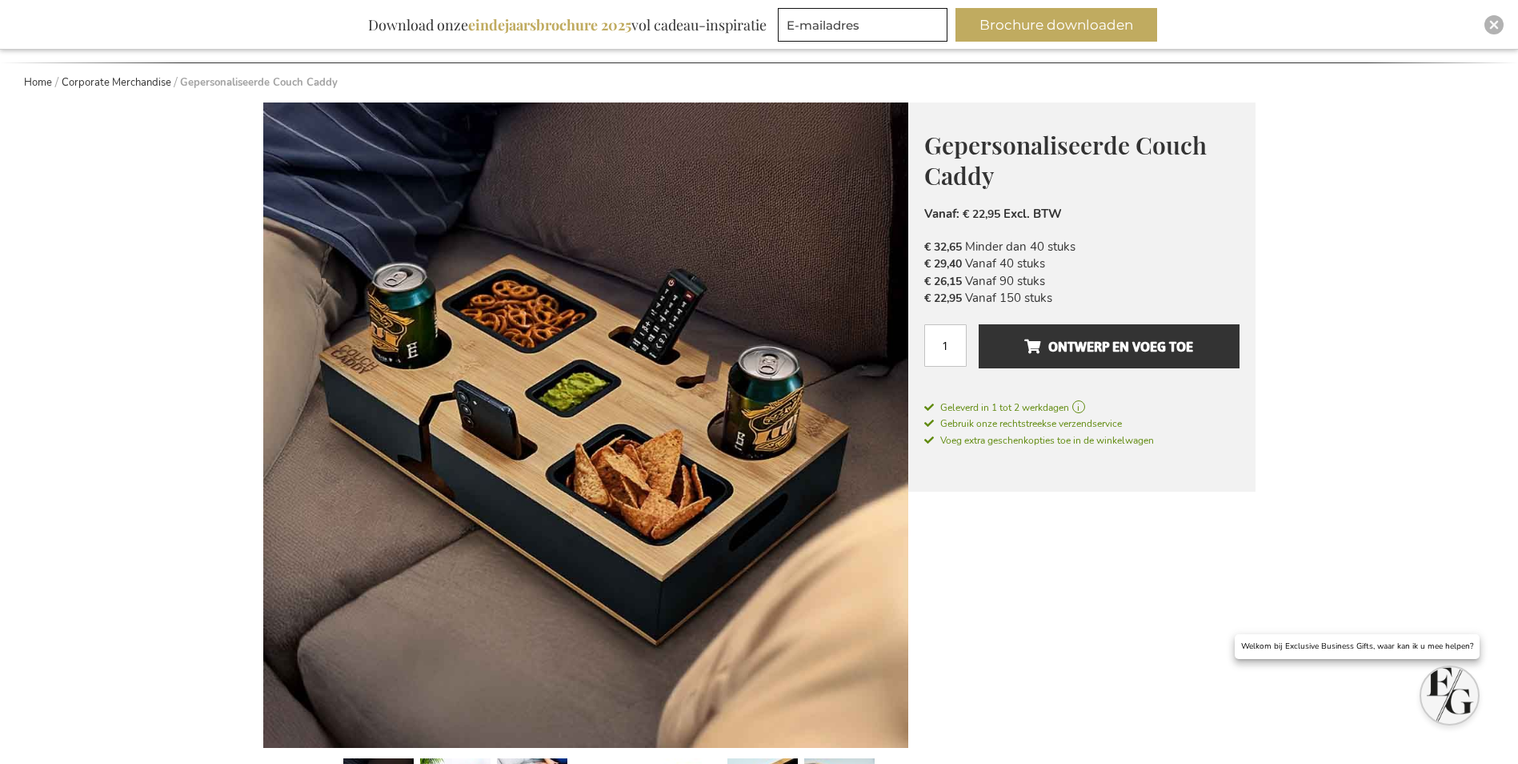
scroll to position [160, 0]
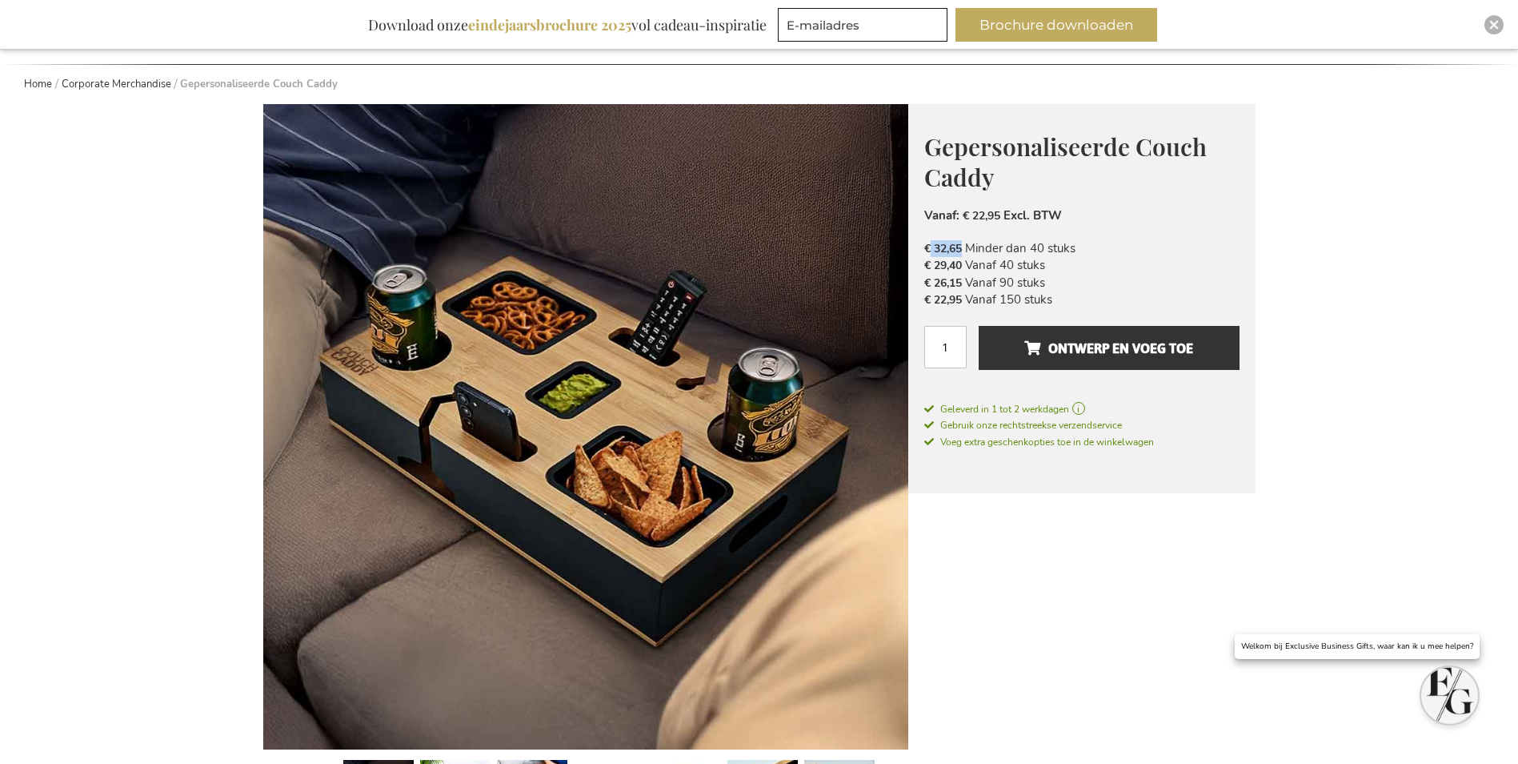
drag, startPoint x: 964, startPoint y: 253, endPoint x: 930, endPoint y: 251, distance: 34.5
click at [930, 251] on span "€ 32,65" at bounding box center [944, 248] width 41 height 16
drag, startPoint x: 930, startPoint y: 251, endPoint x: 1135, endPoint y: 261, distance: 205.1
click at [1145, 255] on li "€ 32,65 Minder dan 40 stuks" at bounding box center [1081, 248] width 315 height 17
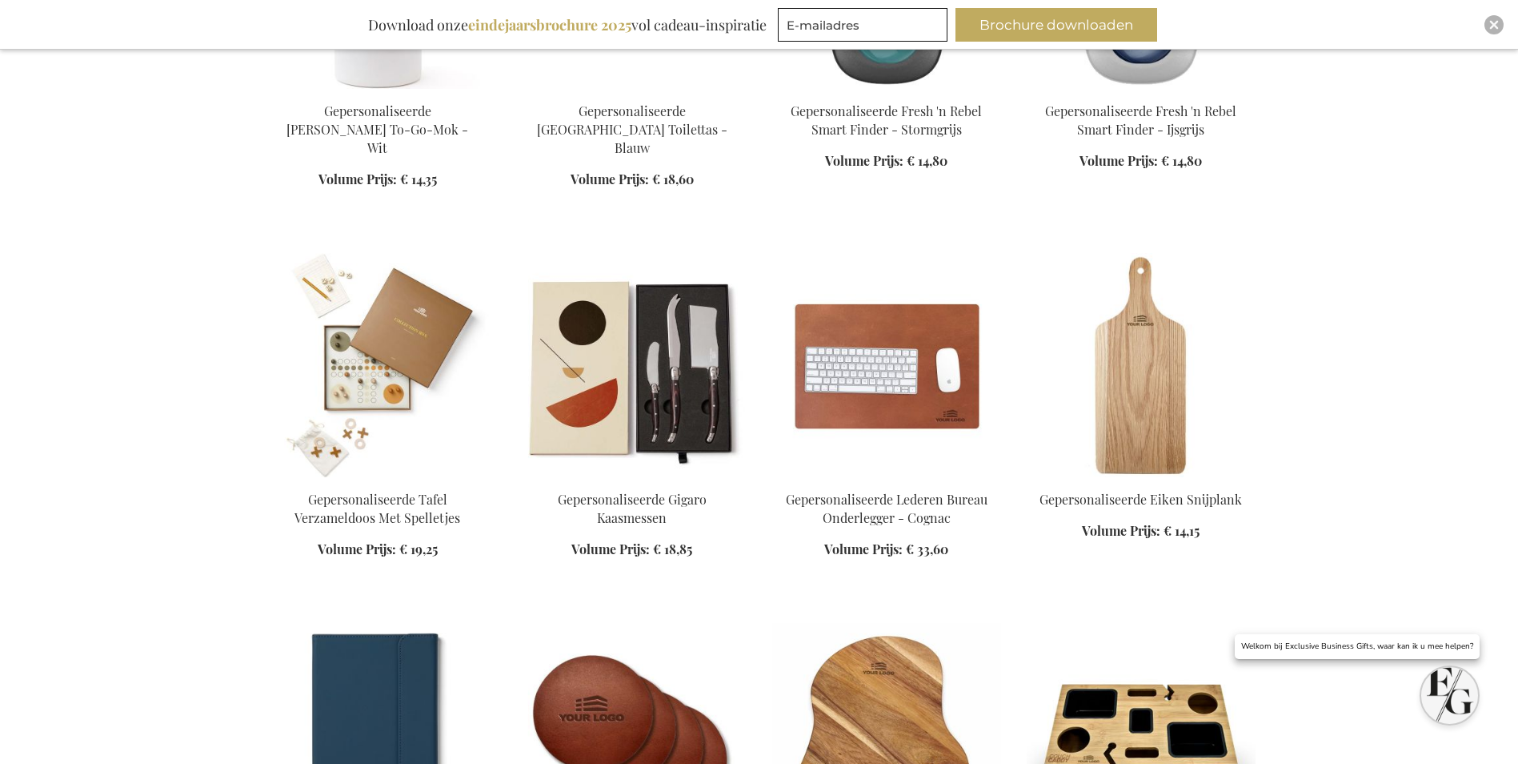
scroll to position [1434, 0]
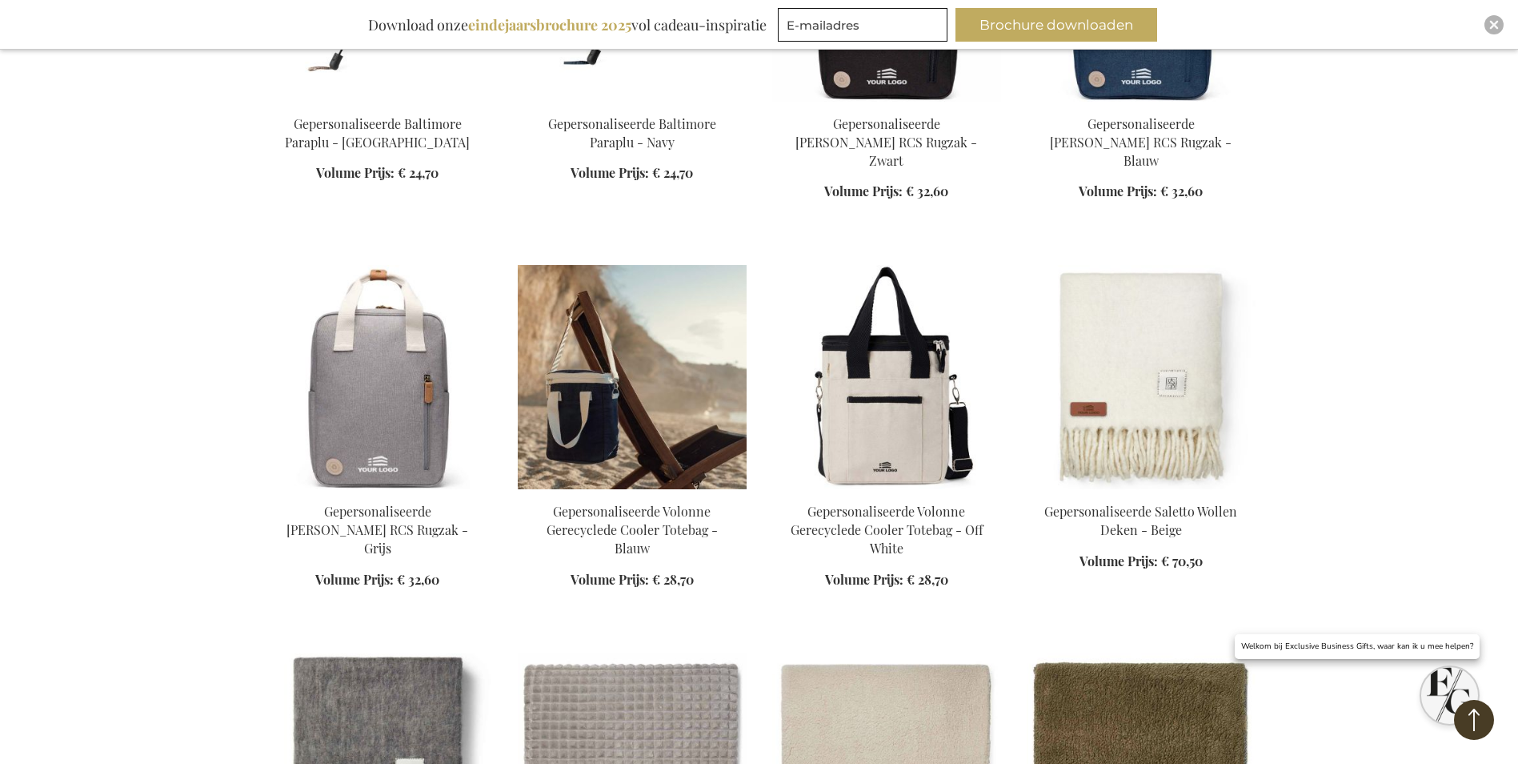
scroll to position [2715, 0]
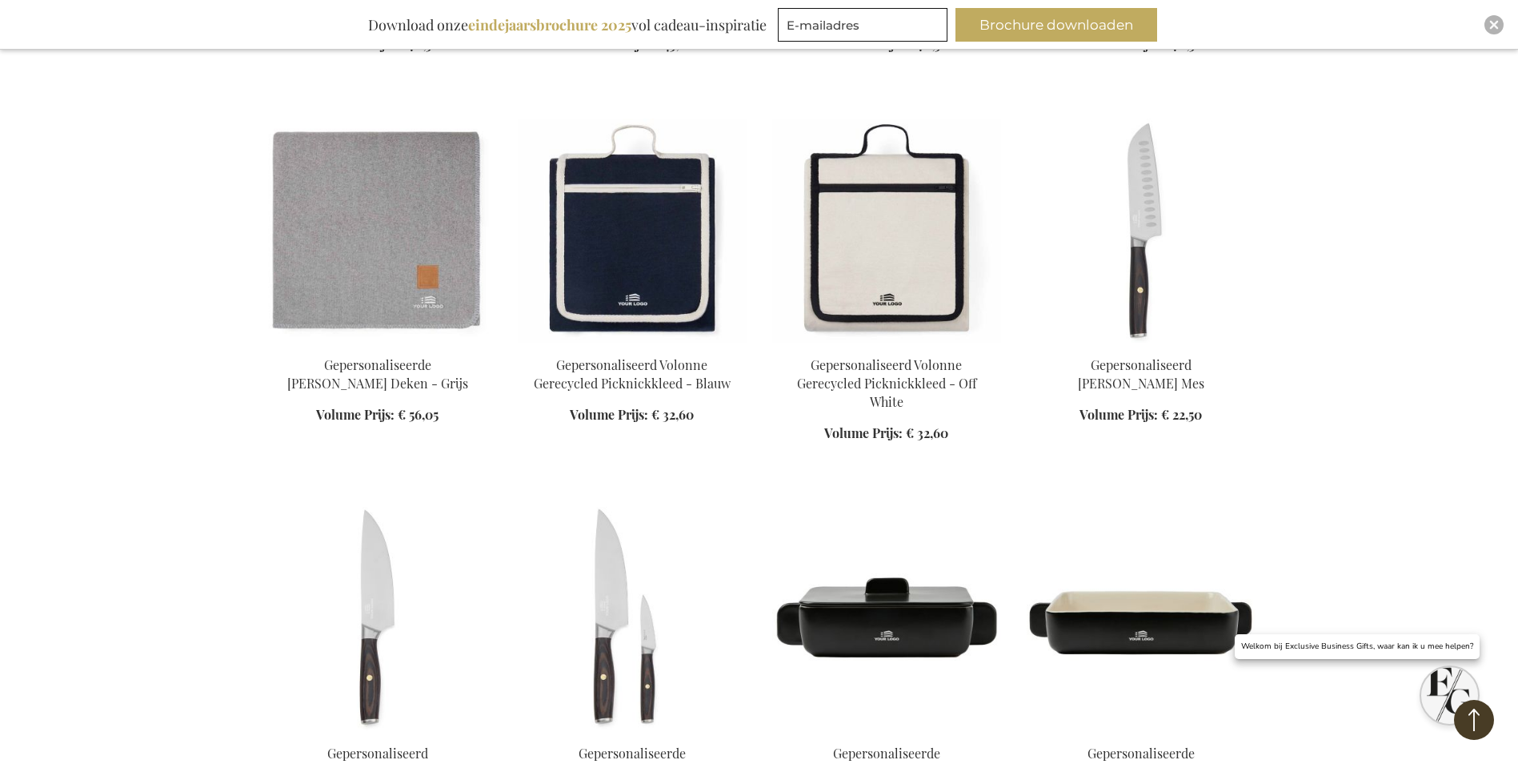
scroll to position [3595, 0]
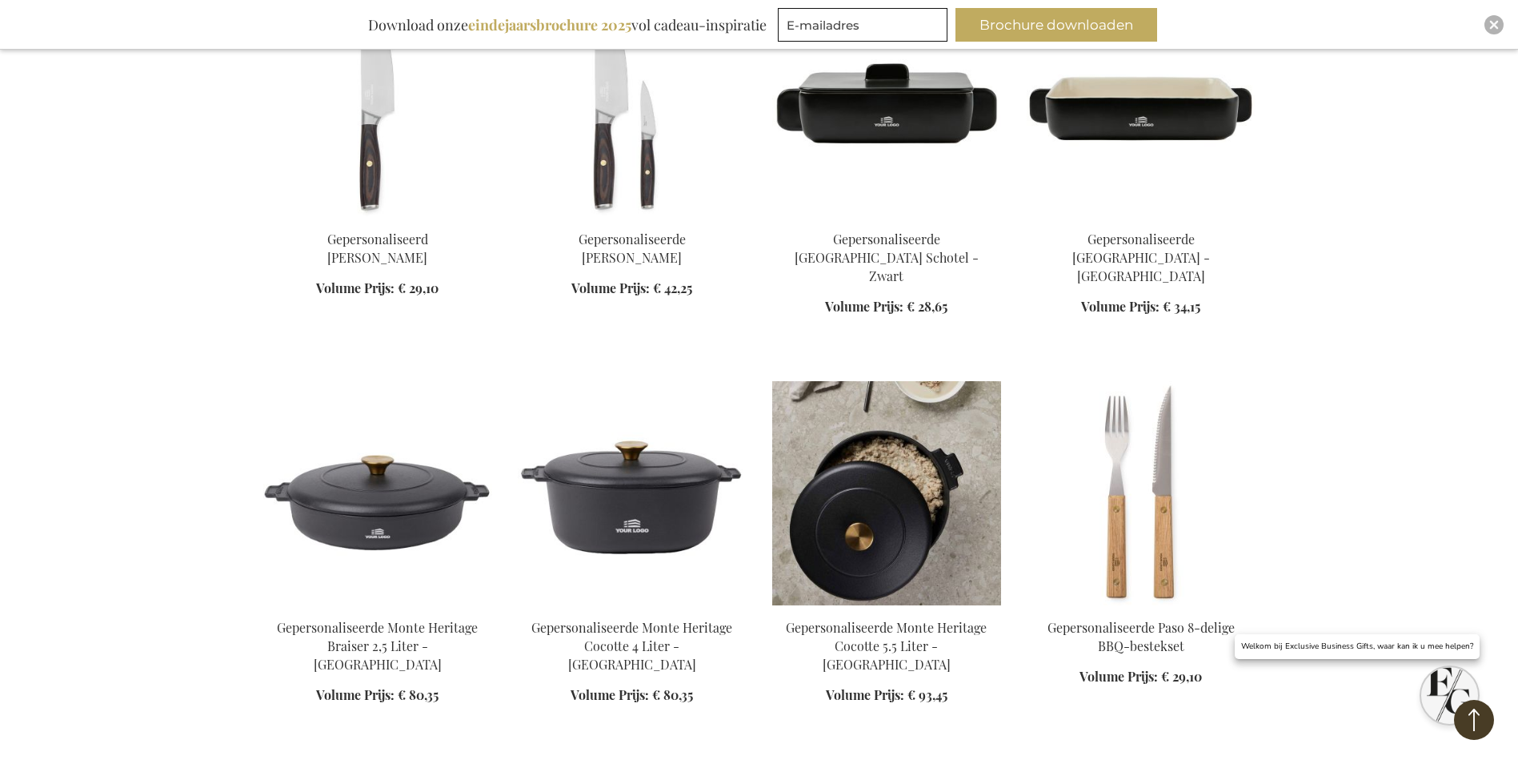
scroll to position [4156, 0]
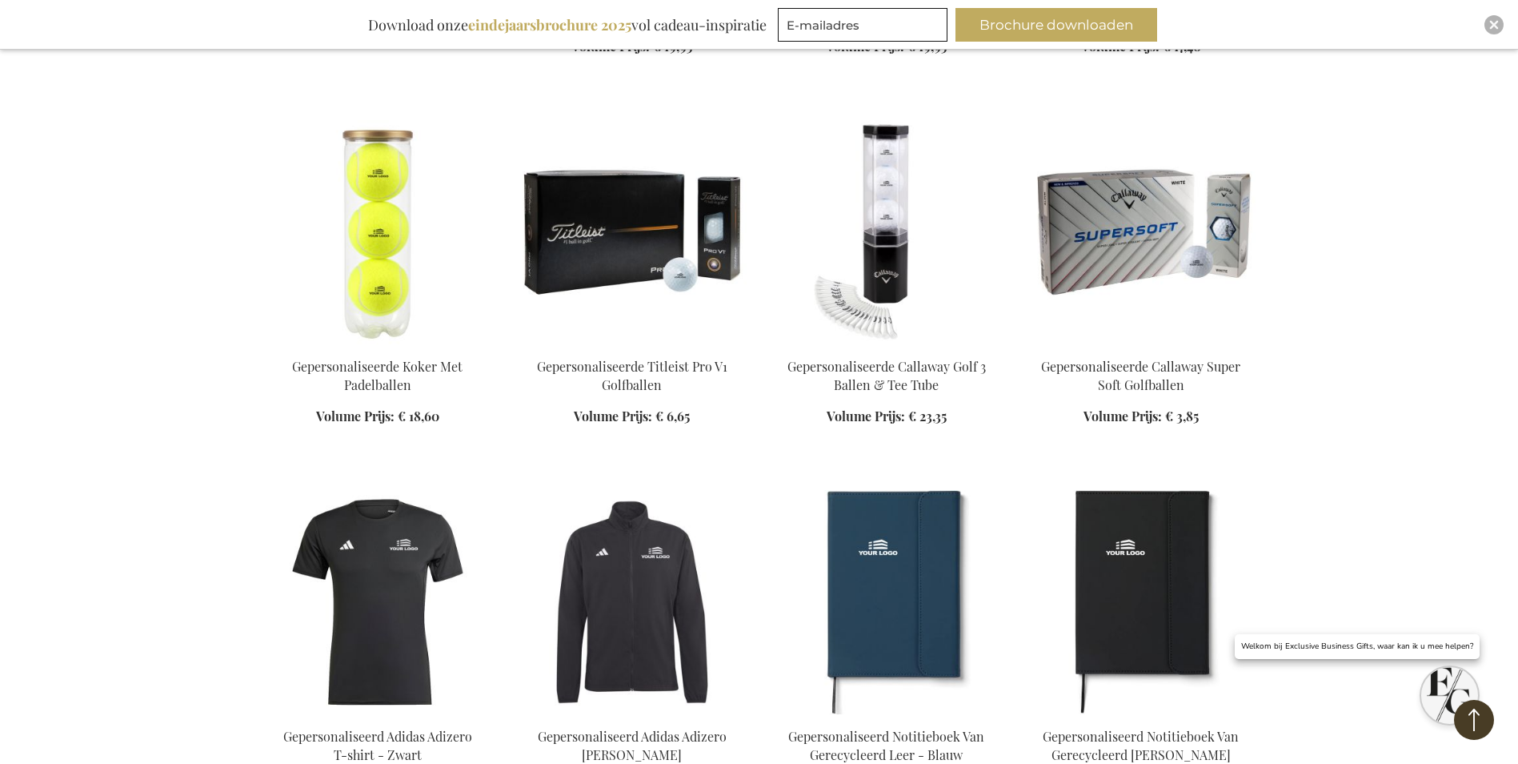
scroll to position [5516, 0]
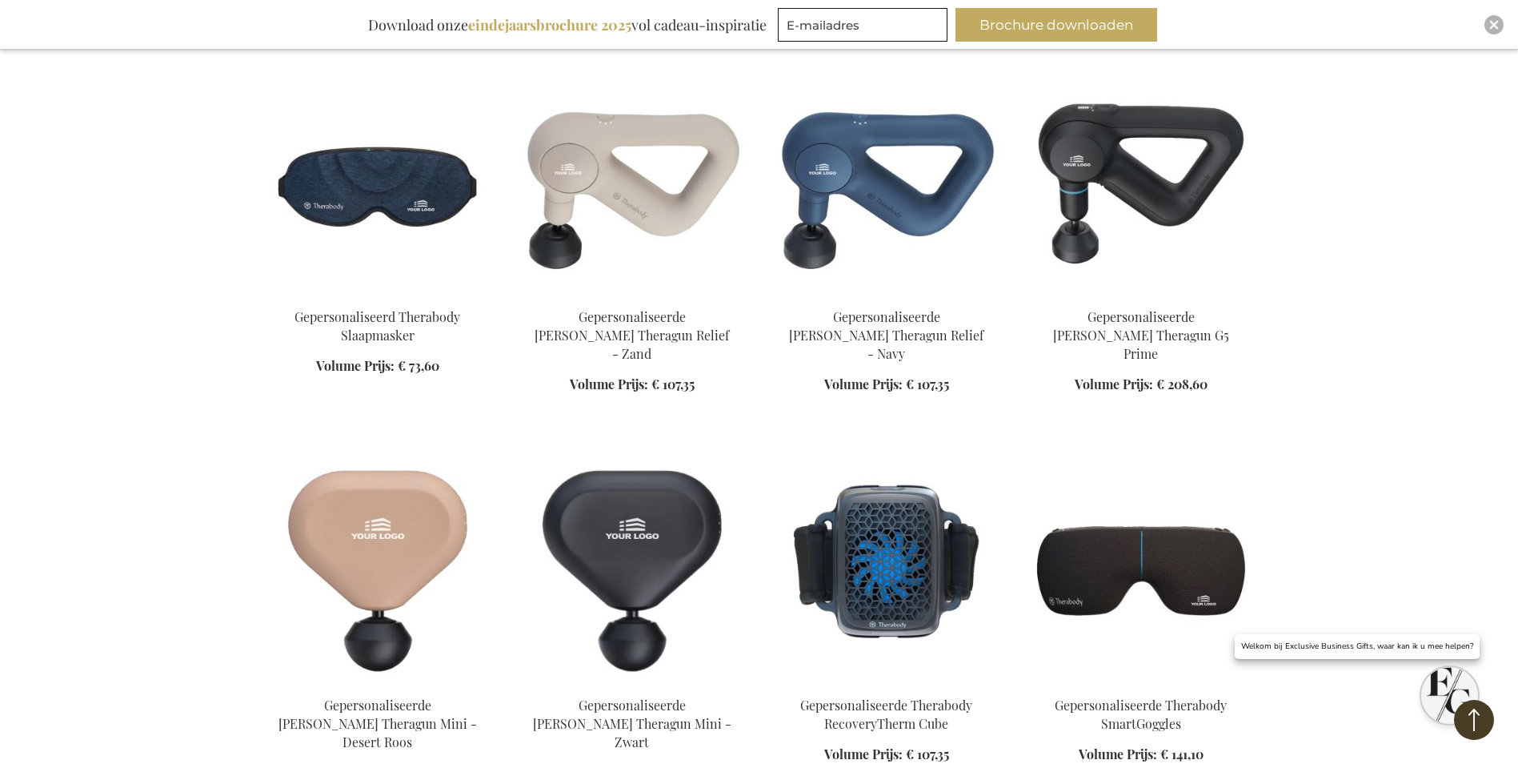
scroll to position [6717, 0]
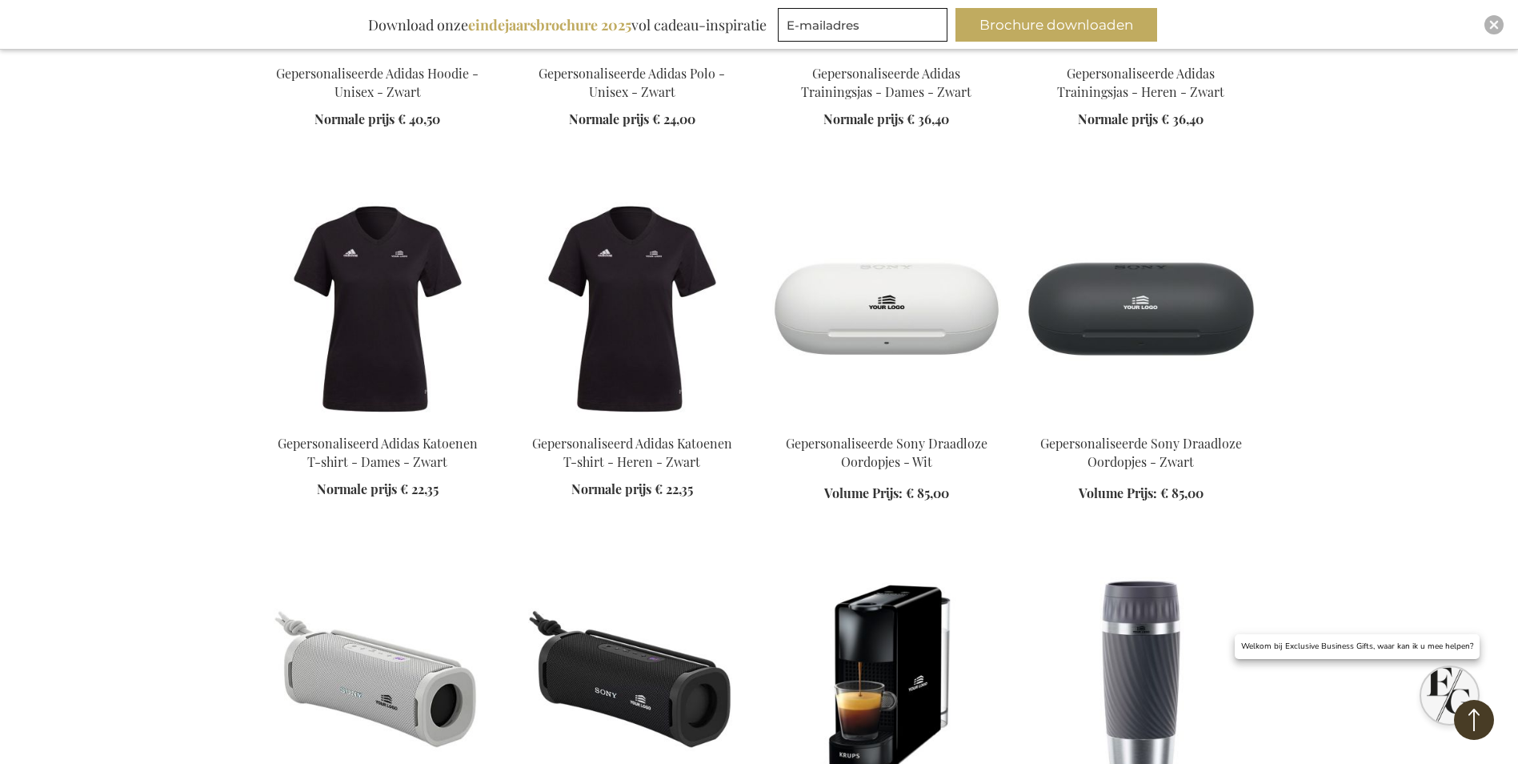
scroll to position [8238, 0]
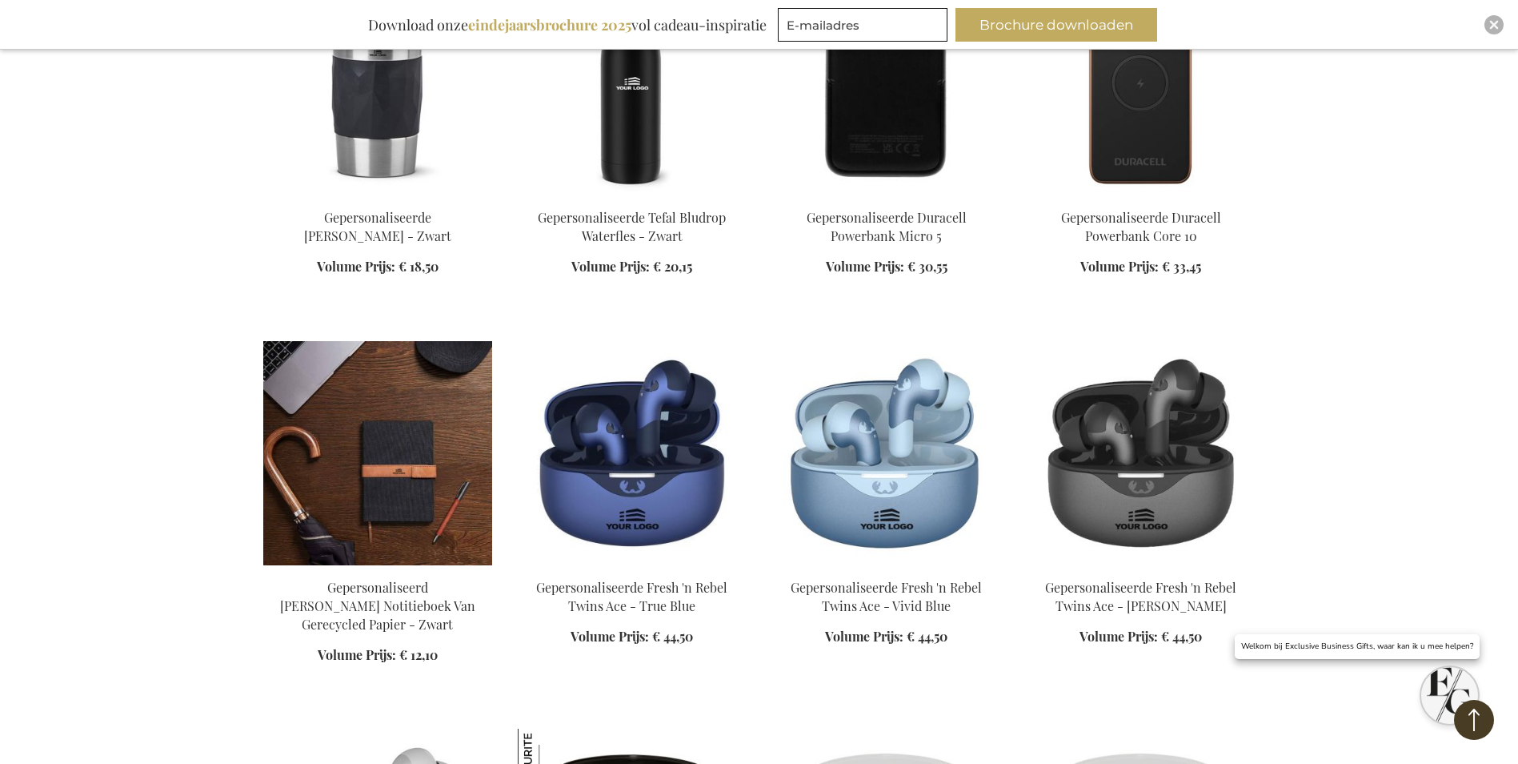
scroll to position [9198, 0]
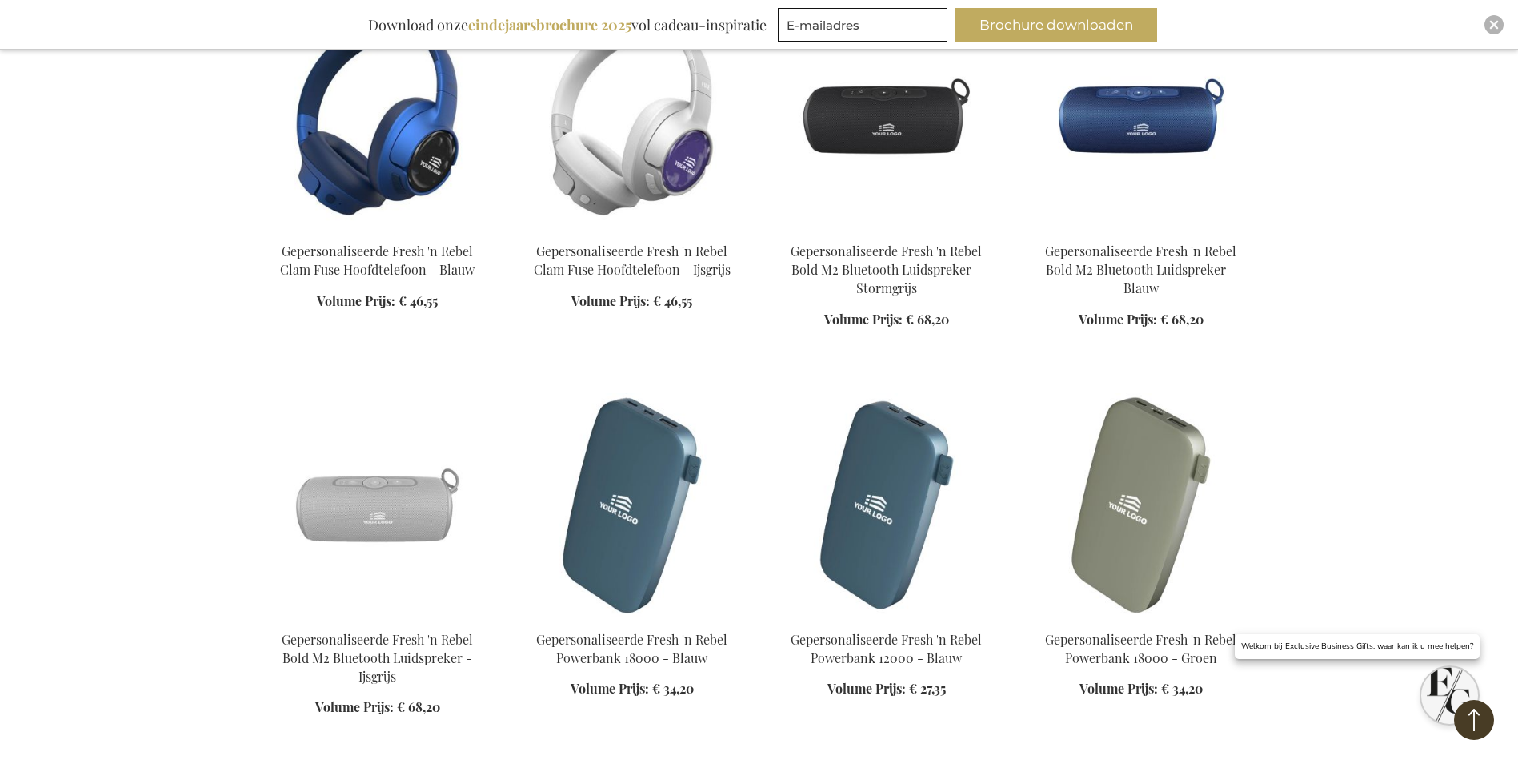
scroll to position [10879, 0]
